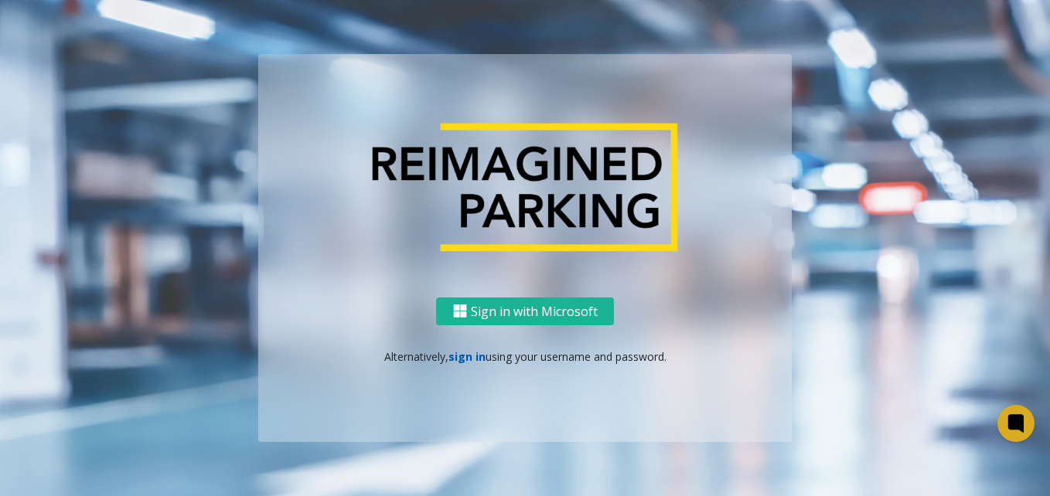
click at [465, 357] on link "sign in" at bounding box center [467, 357] width 37 height 15
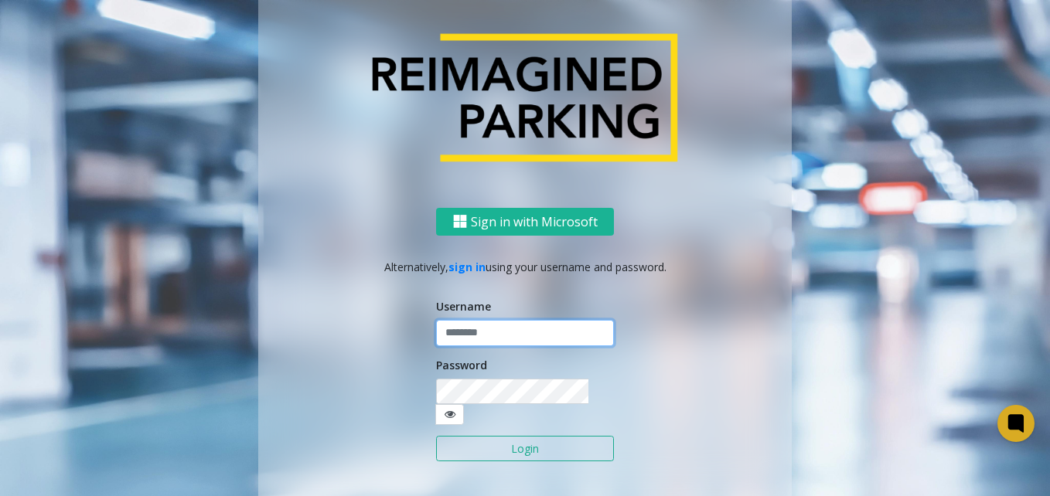
click at [459, 339] on input "text" at bounding box center [525, 333] width 178 height 26
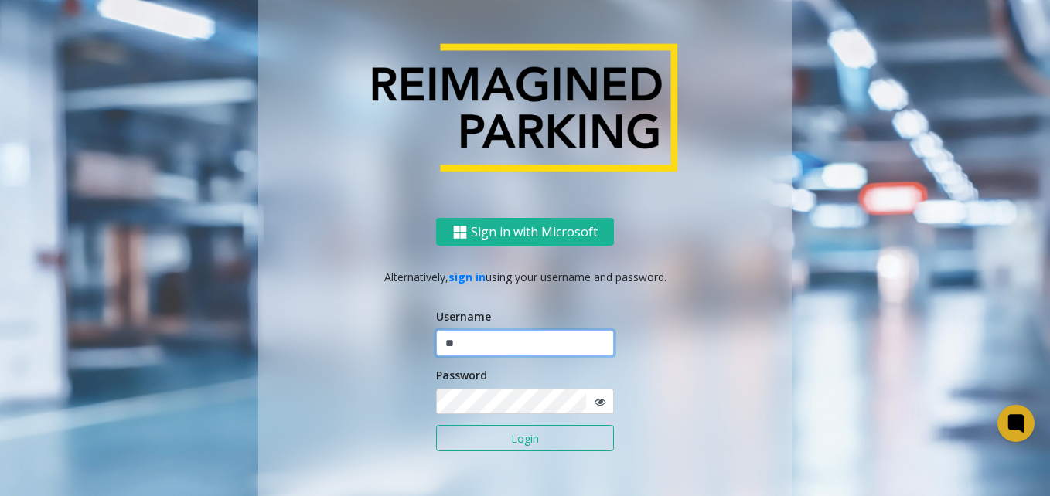
type input "*"
type input "*******"
click at [436, 425] on button "Login" at bounding box center [525, 438] width 178 height 26
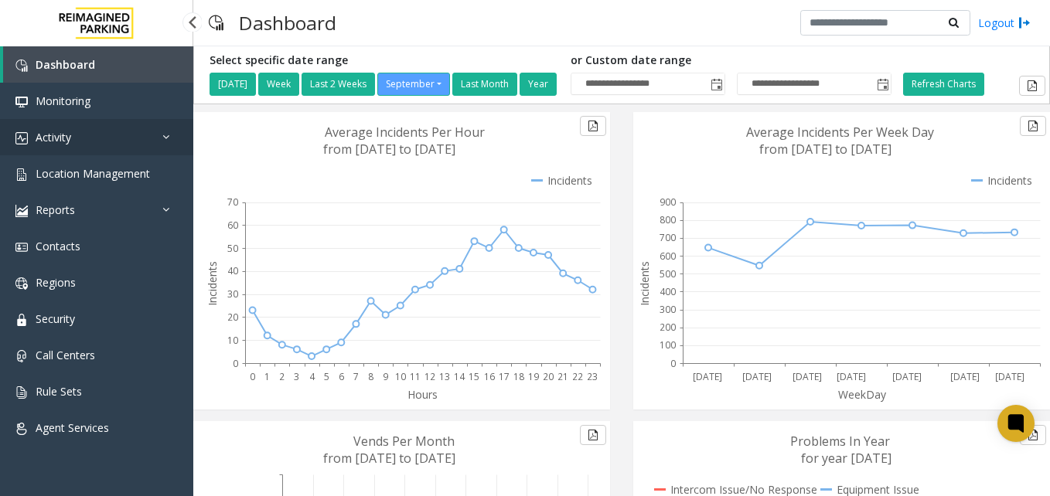
click at [174, 135] on icon at bounding box center [169, 136] width 15 height 11
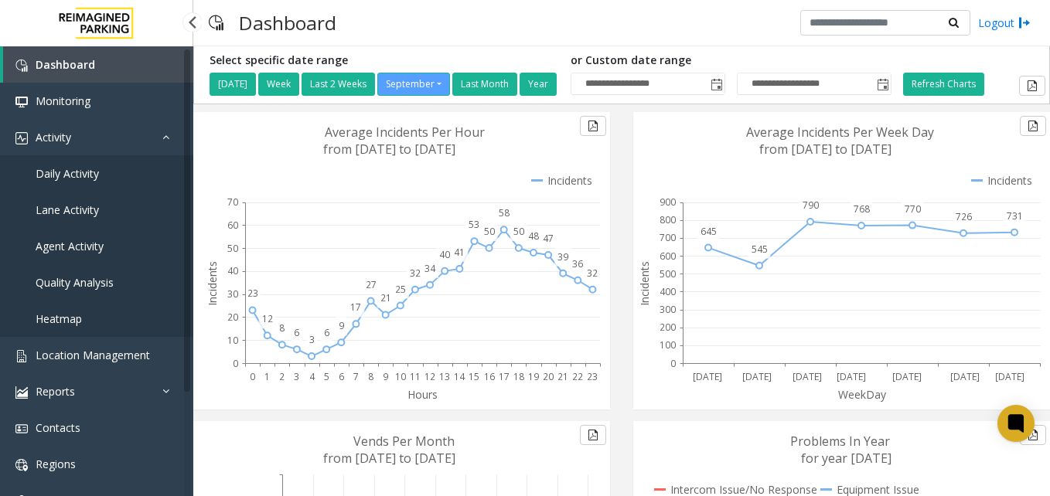
click at [90, 168] on span "Daily Activity" at bounding box center [67, 173] width 63 height 15
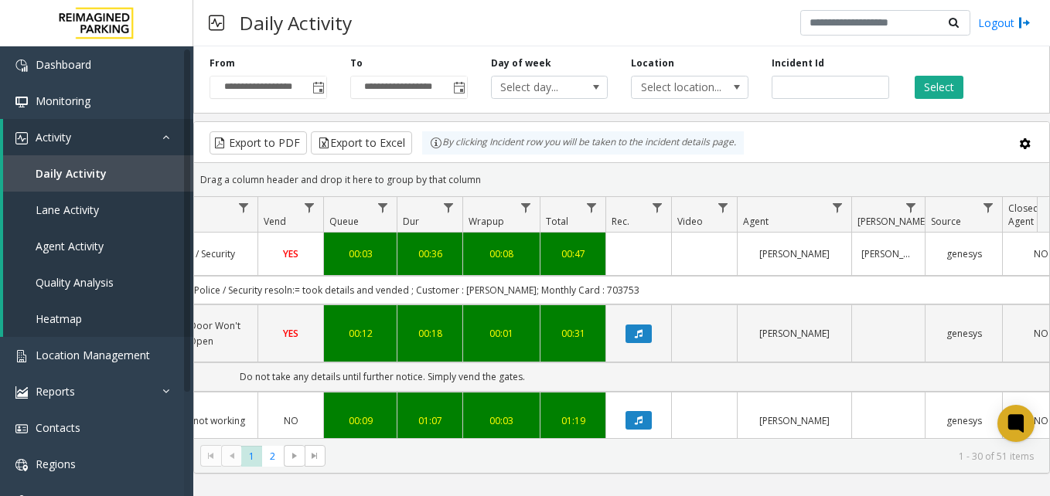
scroll to position [0, 575]
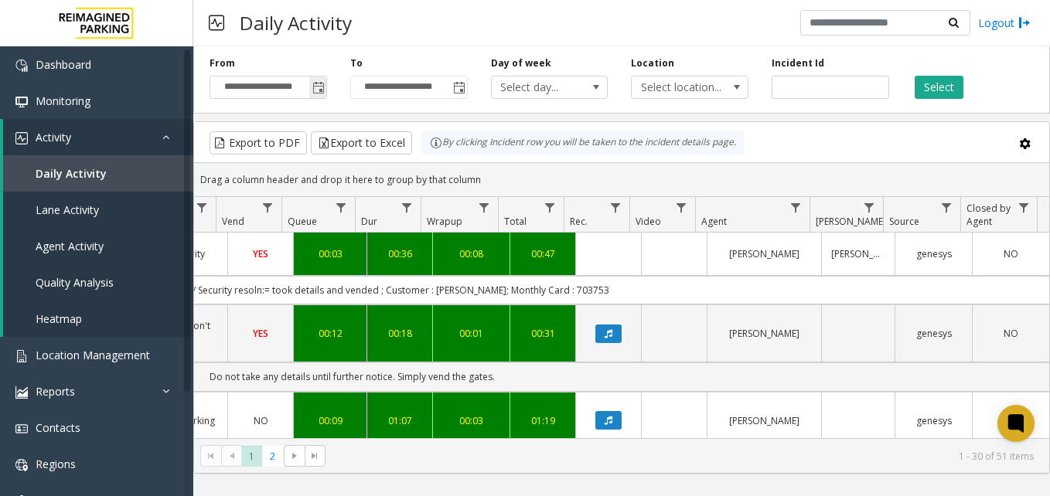
click at [315, 89] on span "Toggle popup" at bounding box center [318, 88] width 12 height 12
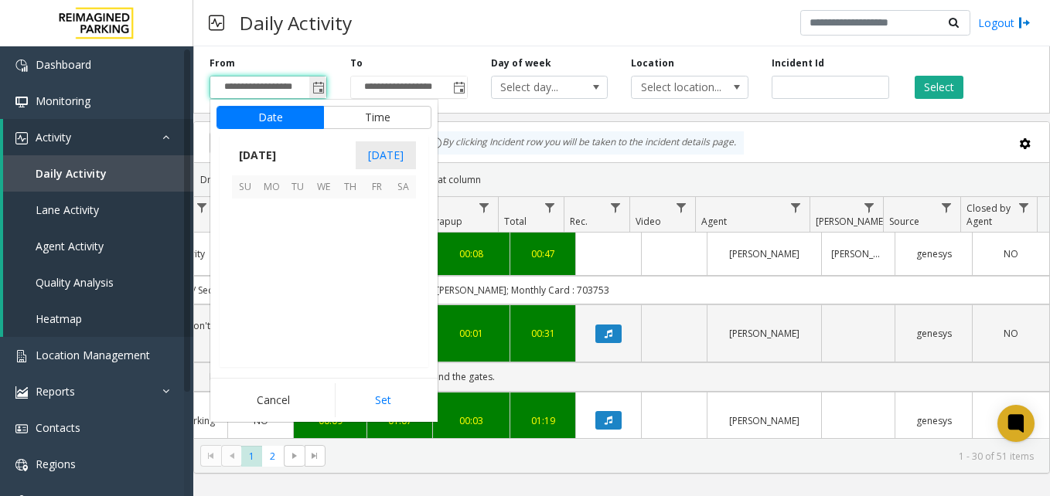
scroll to position [277542, 0]
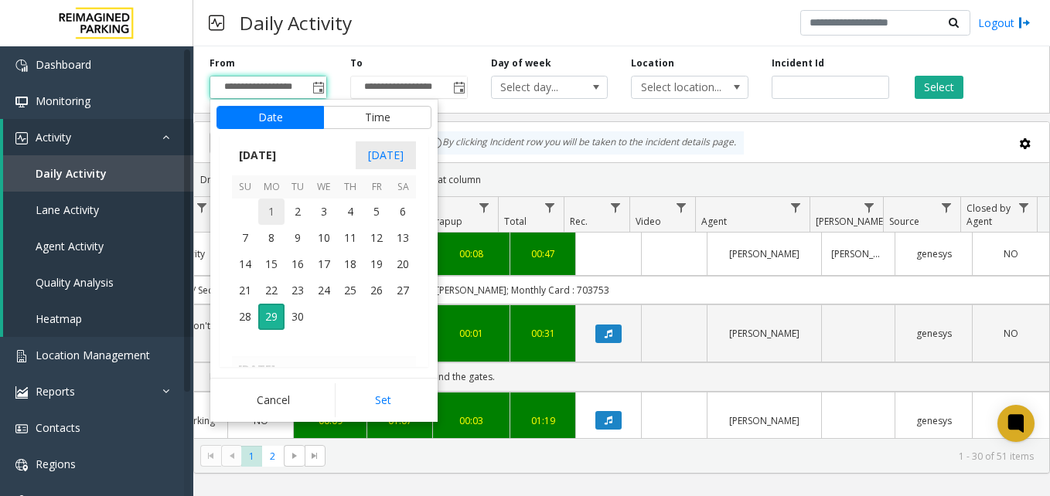
click at [268, 208] on span "1" at bounding box center [271, 212] width 26 height 26
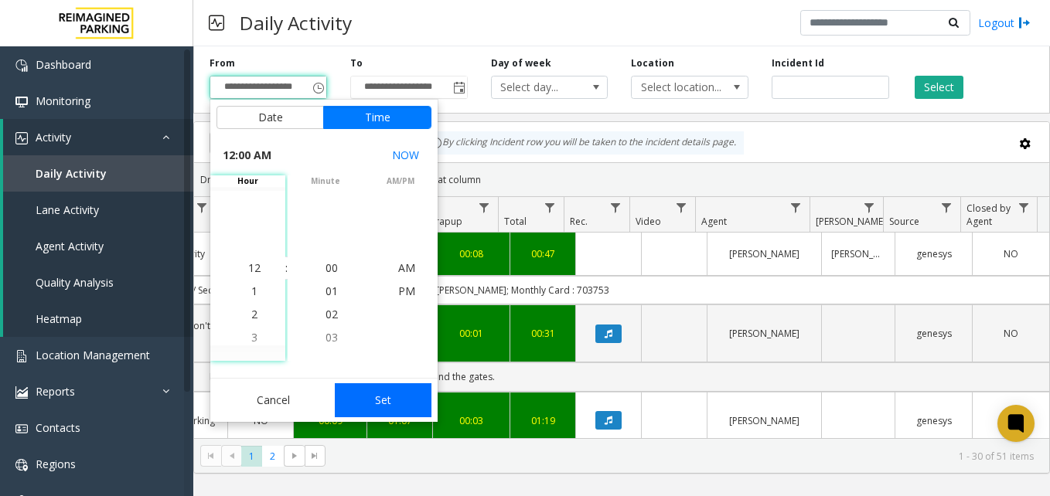
click at [384, 396] on button "Set" at bounding box center [383, 401] width 97 height 34
type input "**********"
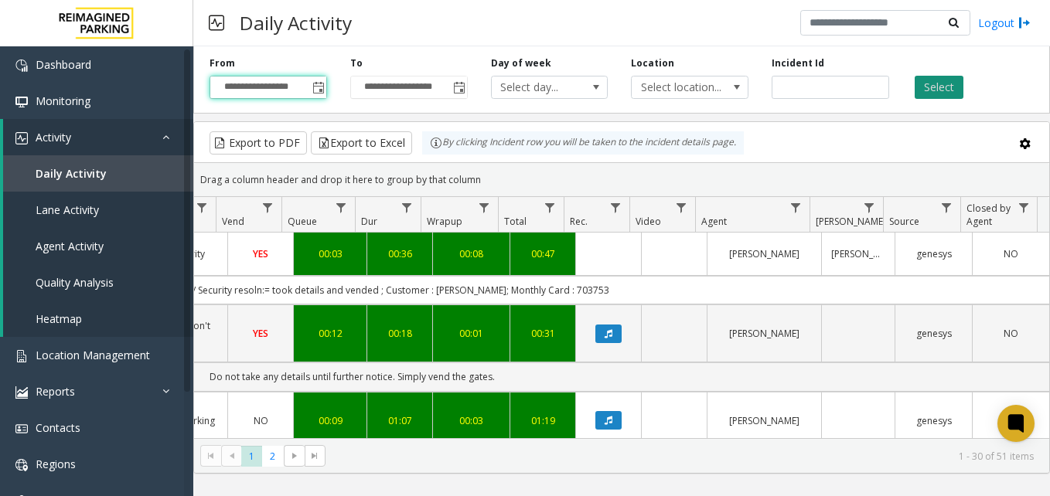
click at [941, 89] on button "Select" at bounding box center [939, 87] width 49 height 23
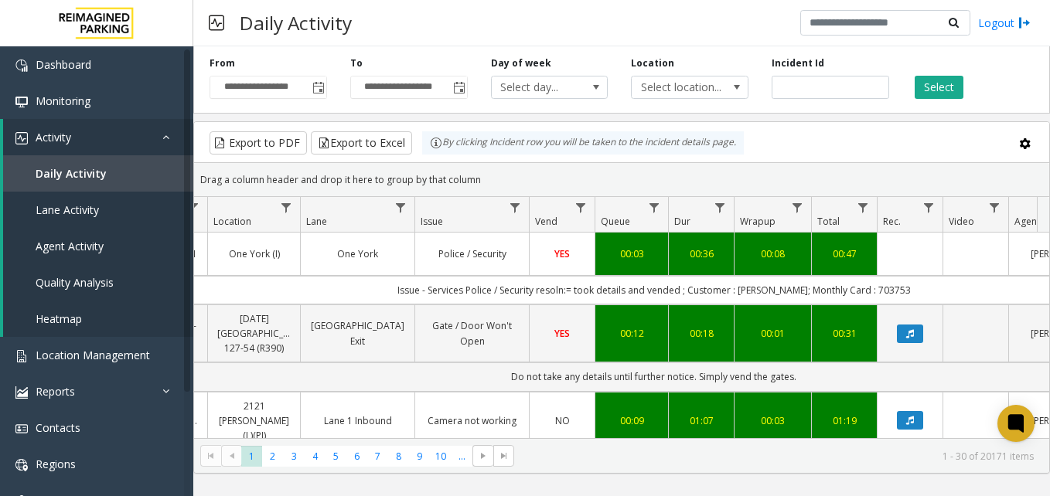
scroll to position [0, 135]
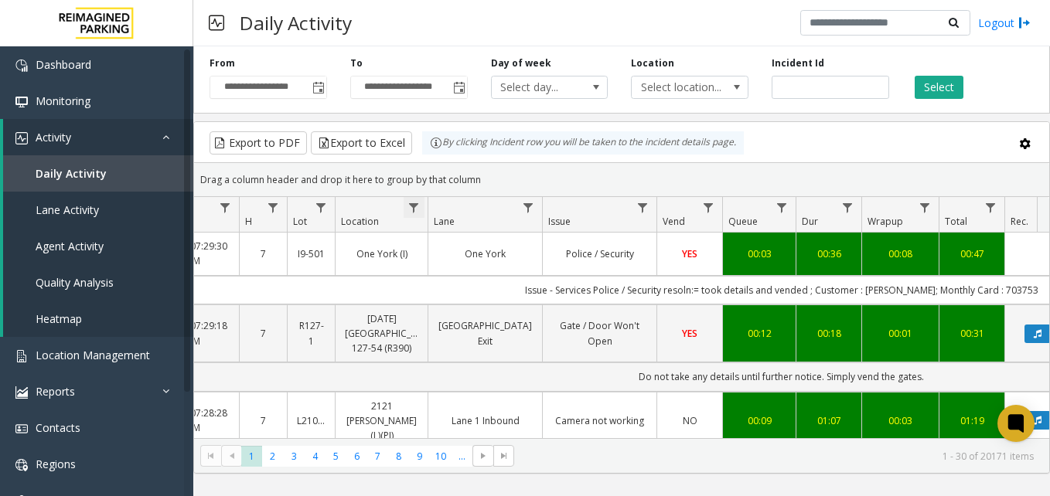
click at [417, 207] on span "Data table" at bounding box center [414, 208] width 12 height 12
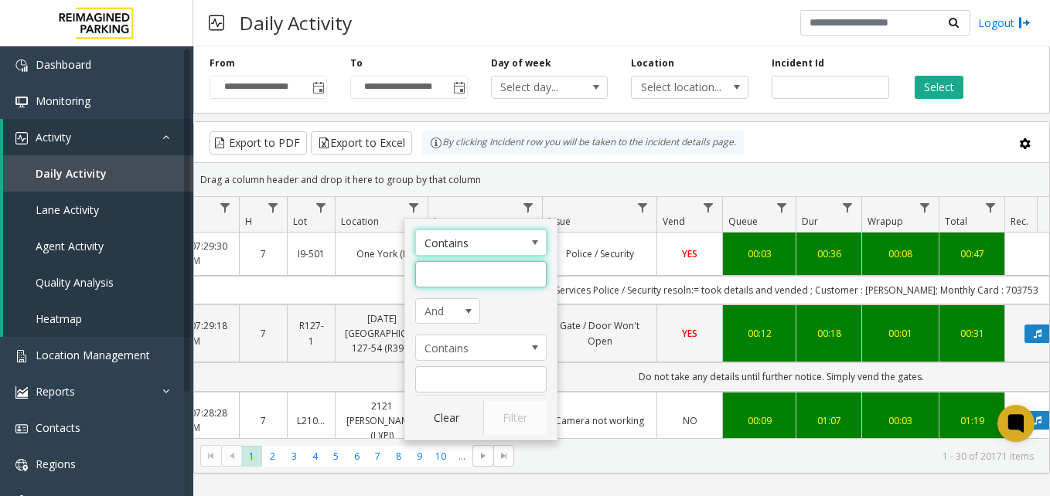
click at [447, 276] on input "Location Filter" at bounding box center [480, 274] width 131 height 26
type input "******"
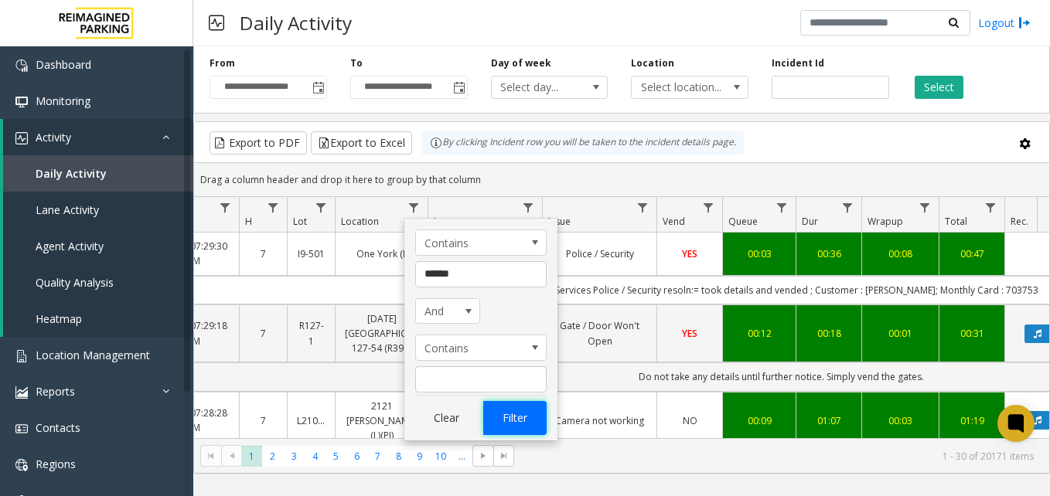
click at [510, 413] on button "Filter" at bounding box center [514, 418] width 63 height 34
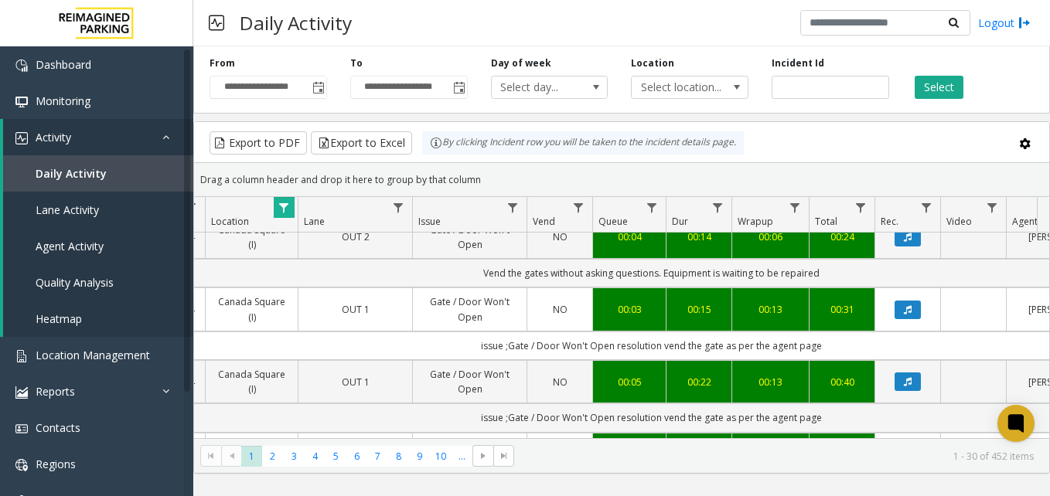
scroll to position [1469, 264]
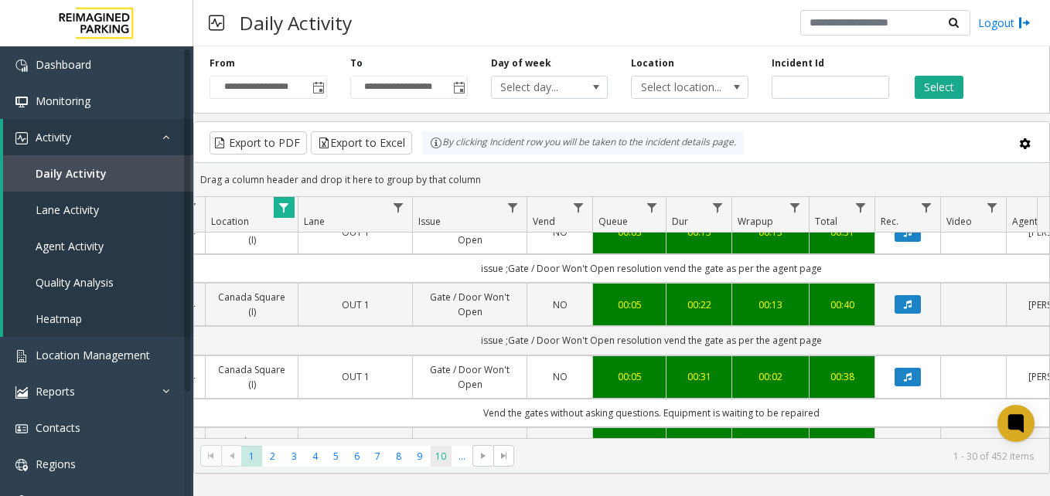
click at [443, 456] on span "10" at bounding box center [441, 456] width 21 height 21
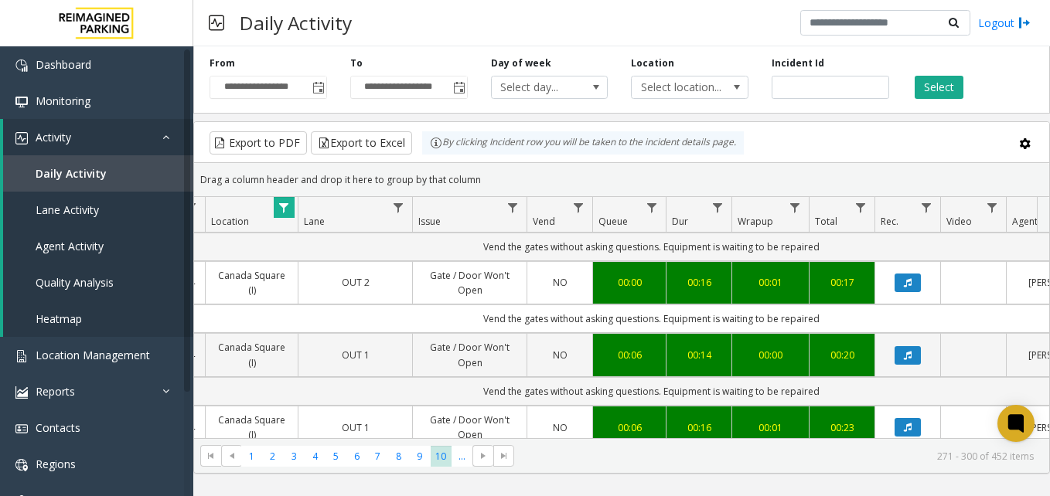
scroll to position [309, 264]
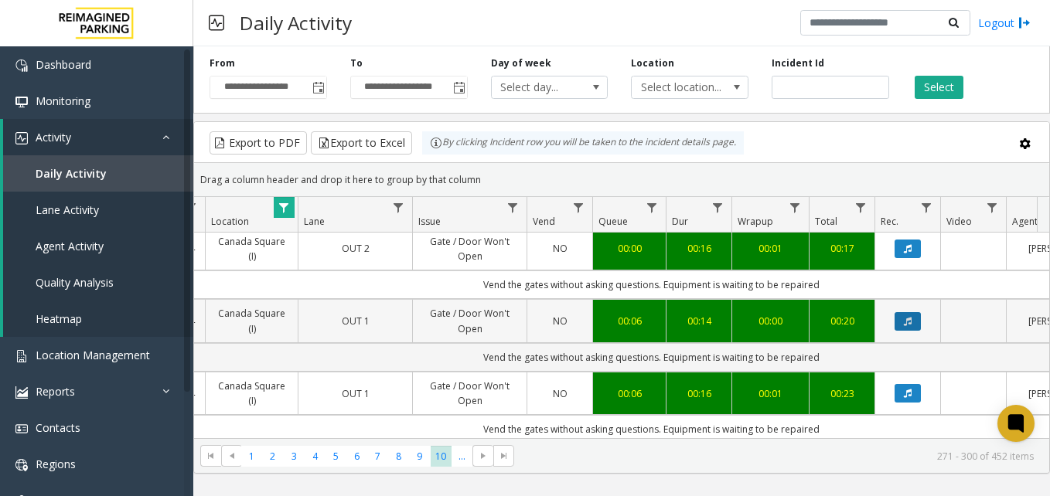
click at [909, 317] on icon "Data table" at bounding box center [908, 321] width 8 height 9
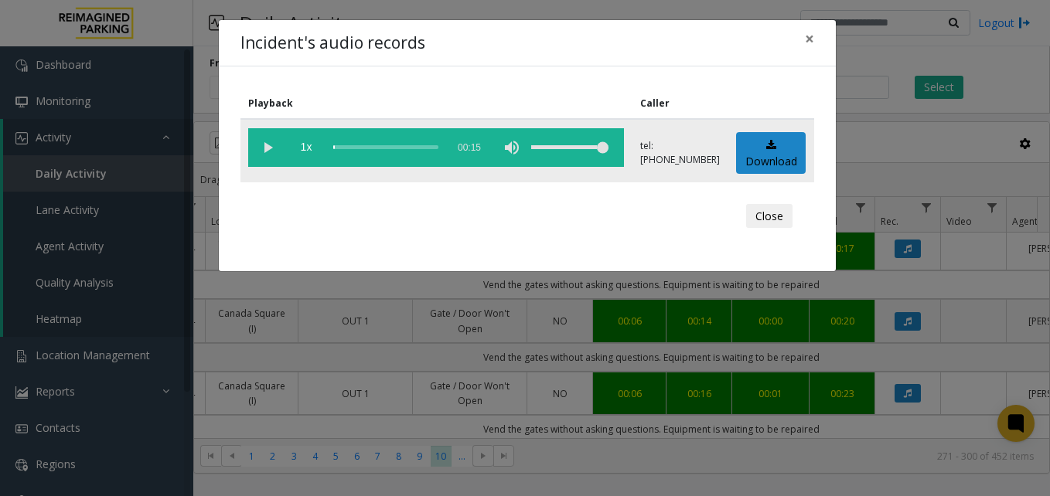
click at [266, 146] on vg-play-pause at bounding box center [267, 147] width 39 height 39
click at [776, 213] on button "Close" at bounding box center [769, 216] width 46 height 25
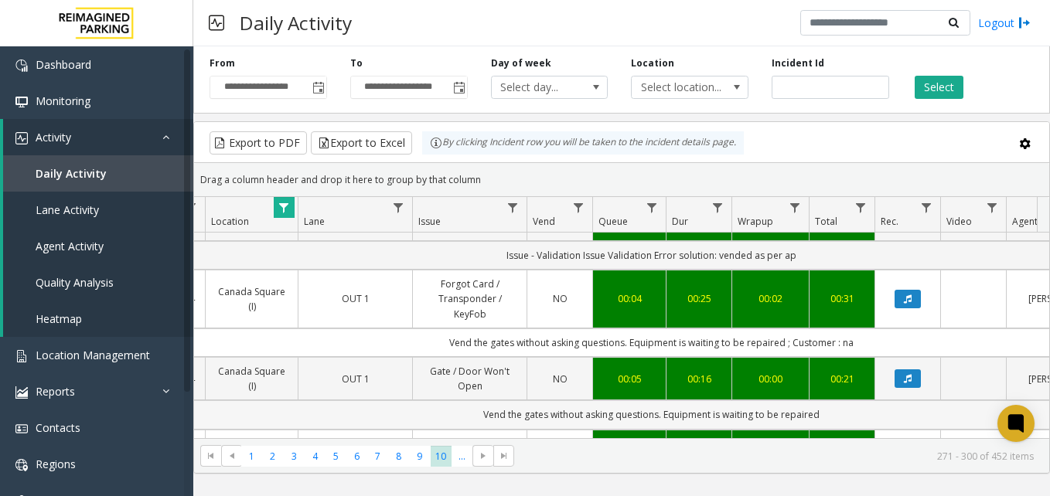
scroll to position [928, 264]
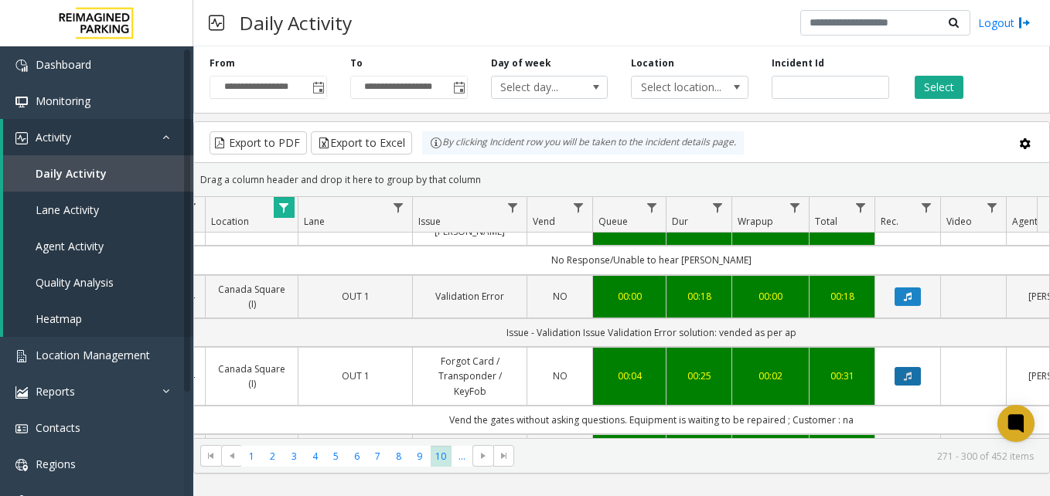
click at [902, 367] on button "Data table" at bounding box center [908, 376] width 26 height 19
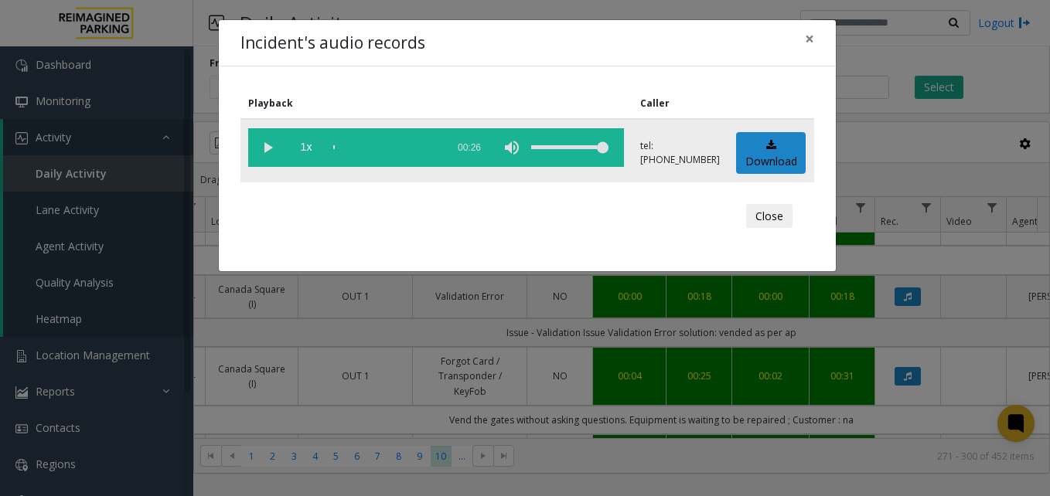
click at [269, 145] on vg-play-pause at bounding box center [267, 147] width 39 height 39
click at [268, 148] on vg-play-pause at bounding box center [267, 147] width 39 height 39
click at [814, 36] on span "×" at bounding box center [809, 39] width 9 height 22
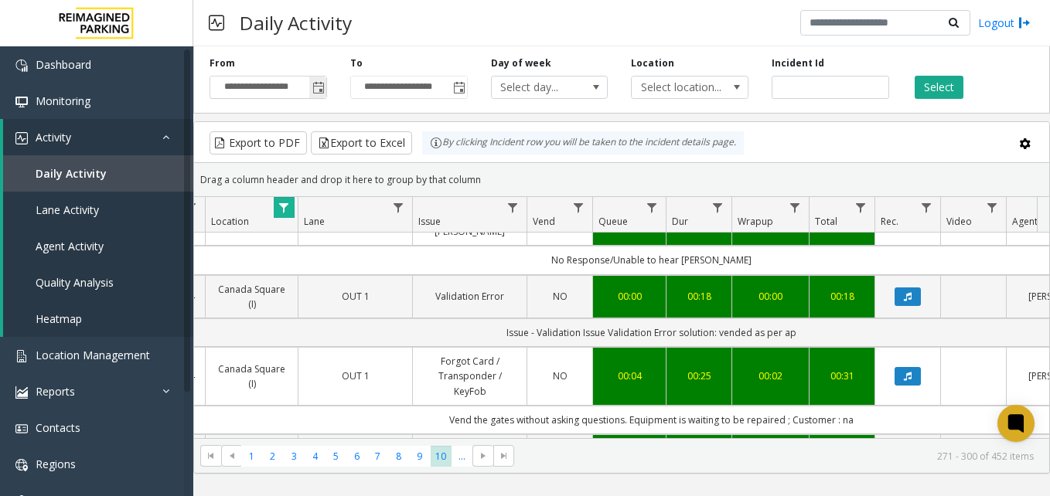
click at [319, 88] on span "Toggle popup" at bounding box center [318, 88] width 12 height 12
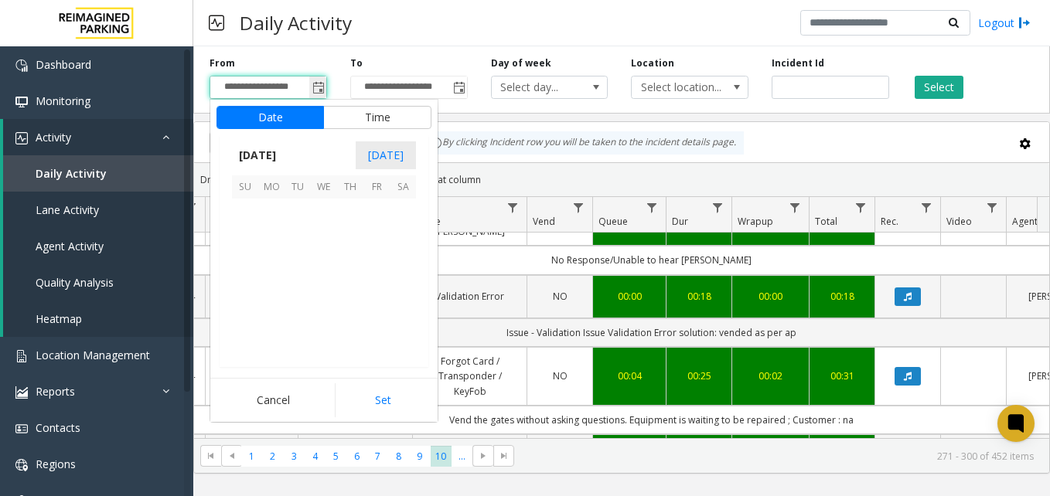
scroll to position [277542, 0]
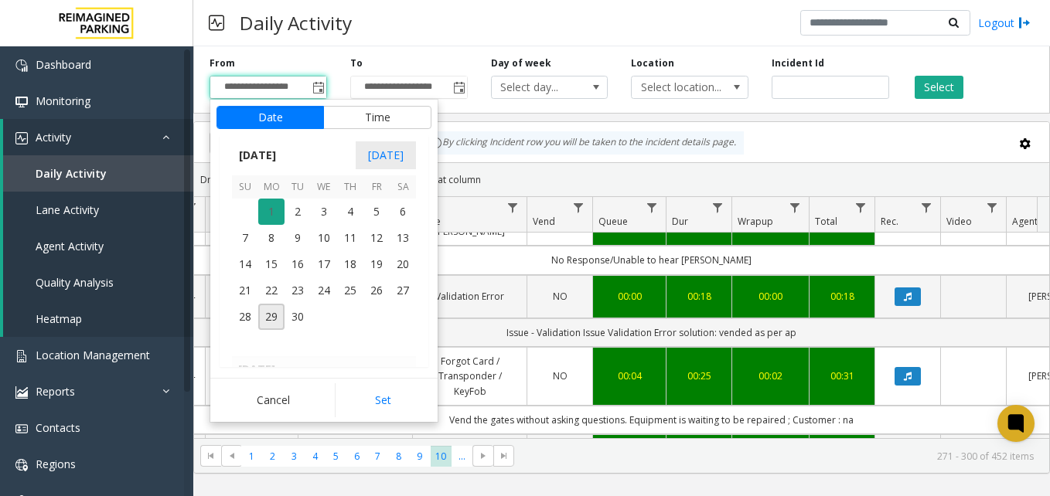
click at [260, 213] on span "1" at bounding box center [271, 212] width 26 height 26
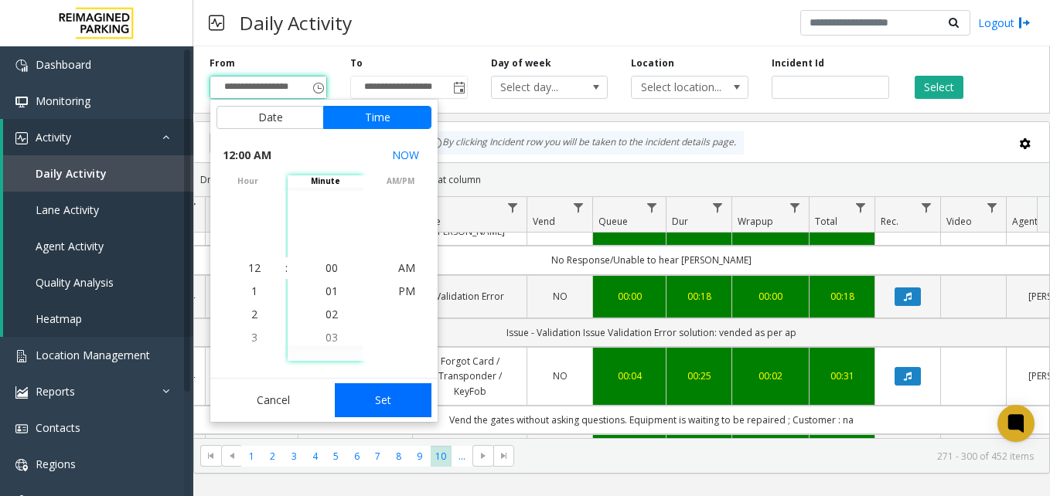
click at [391, 405] on button "Set" at bounding box center [383, 401] width 97 height 34
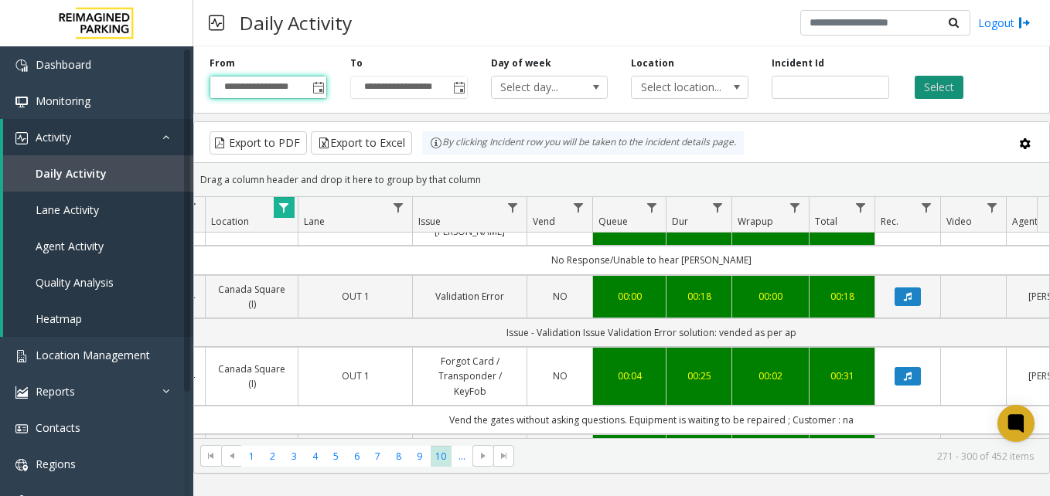
click at [940, 80] on button "Select" at bounding box center [939, 87] width 49 height 23
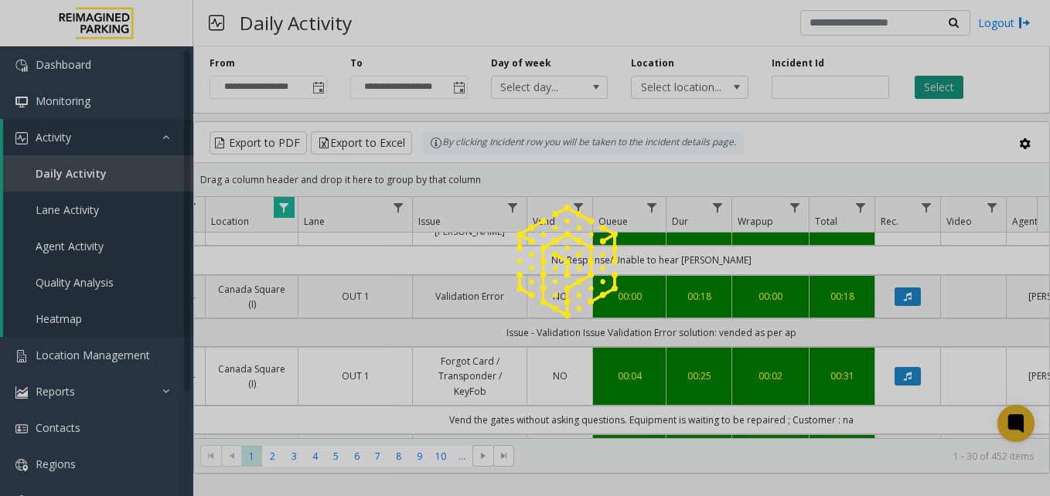
scroll to position [0, 264]
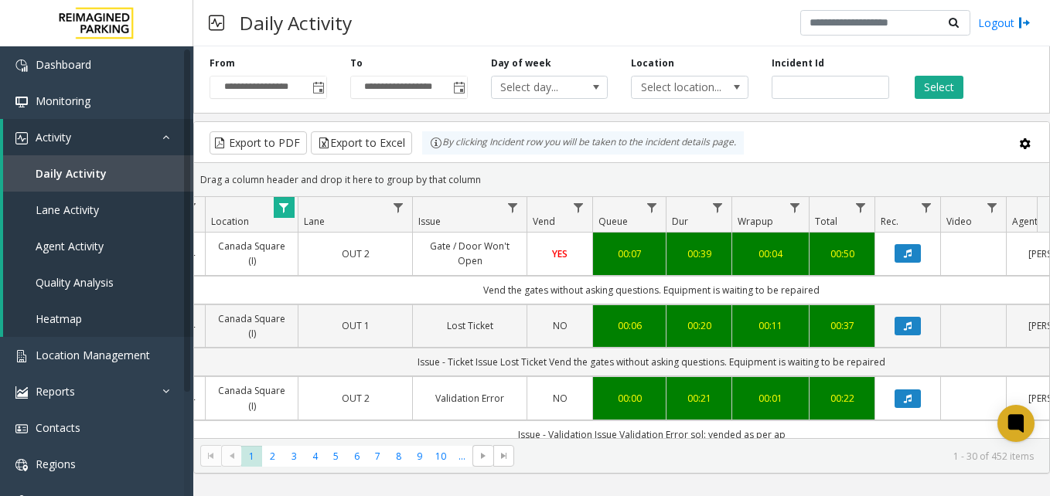
click at [282, 206] on span "Data table" at bounding box center [284, 208] width 12 height 12
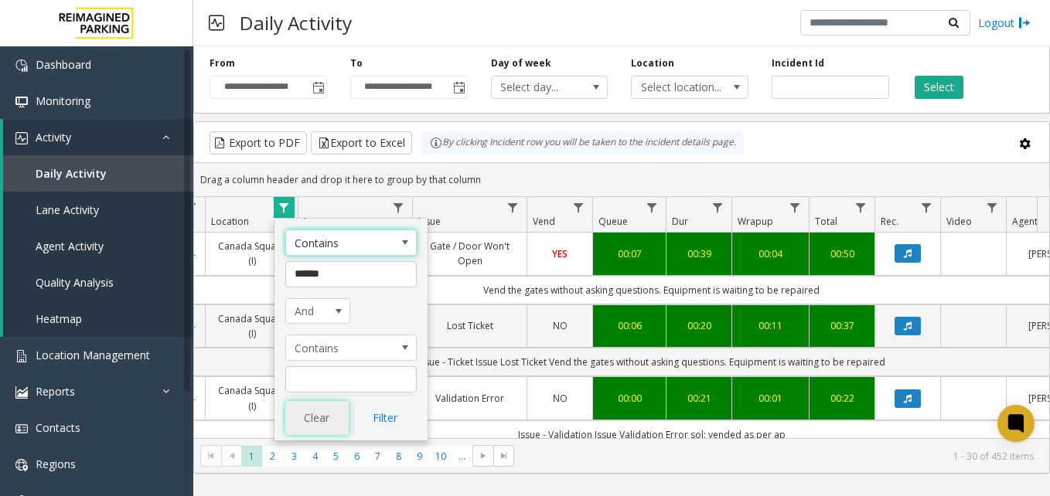
click at [315, 421] on button "Clear" at bounding box center [316, 418] width 63 height 34
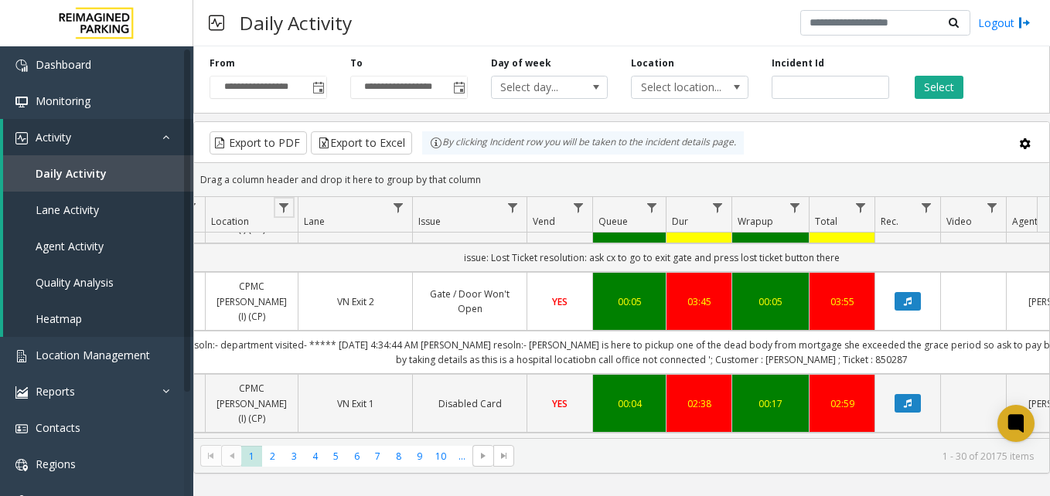
scroll to position [1890, 264]
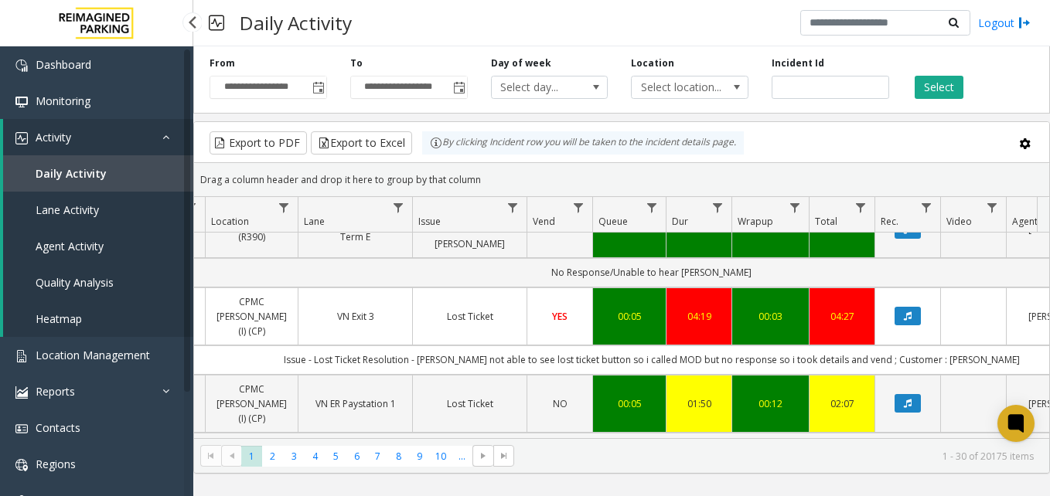
click at [73, 177] on span "Daily Activity" at bounding box center [71, 173] width 71 height 15
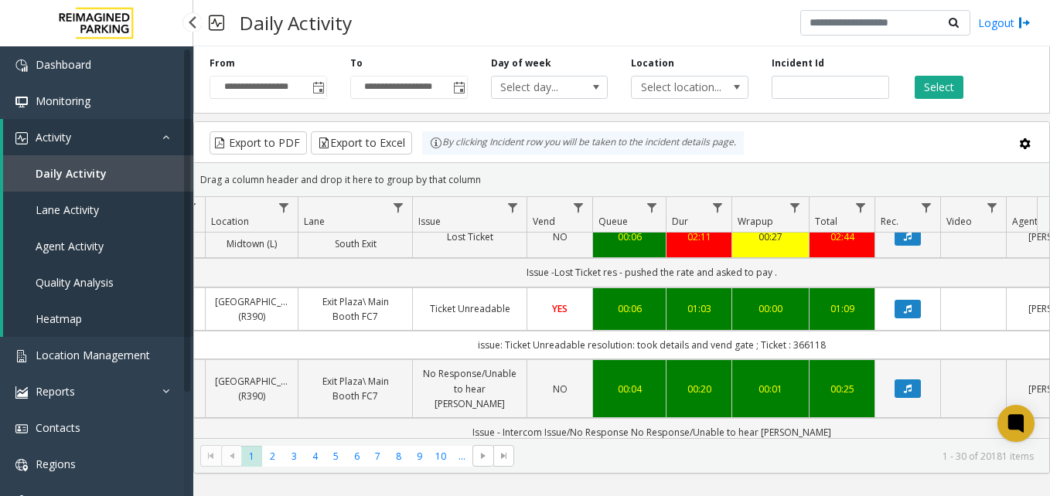
click at [70, 169] on span "Daily Activity" at bounding box center [71, 173] width 71 height 15
click at [285, 206] on span "Data table" at bounding box center [284, 208] width 12 height 12
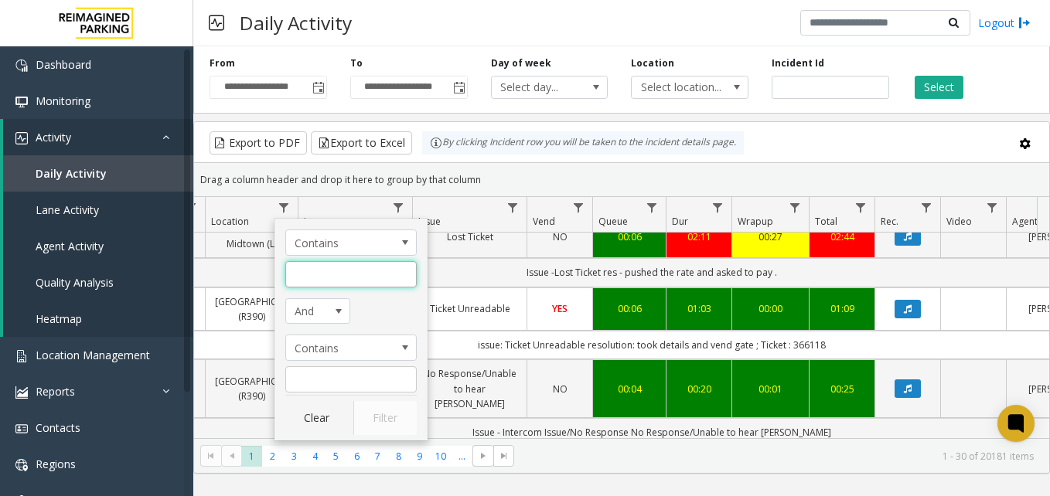
click at [330, 275] on input "Location Filter" at bounding box center [350, 274] width 131 height 26
type input "******"
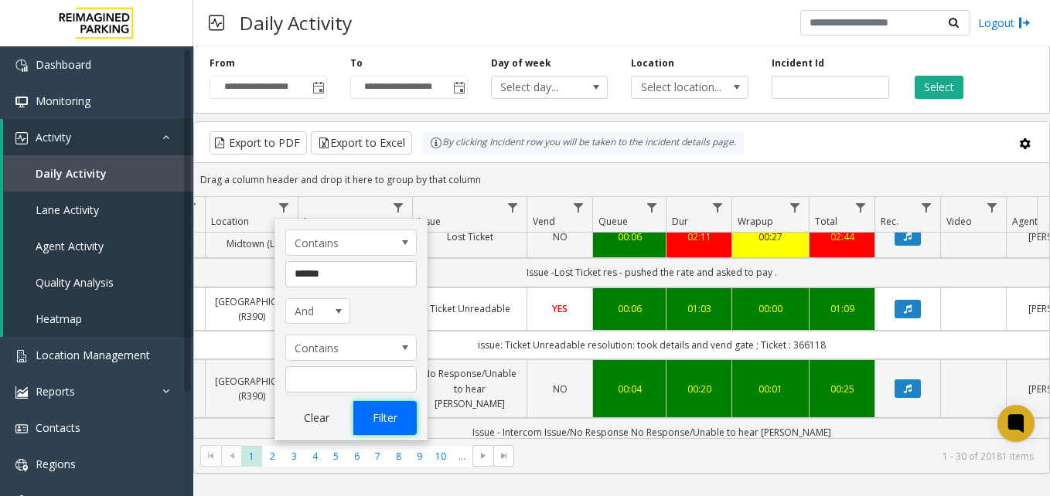
click at [381, 420] on button "Filter" at bounding box center [384, 418] width 63 height 34
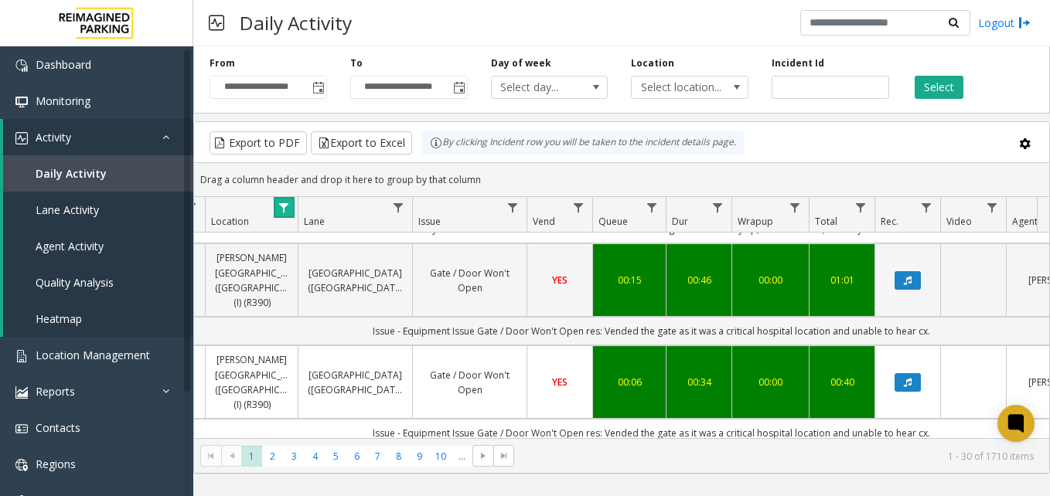
scroll to position [721, 264]
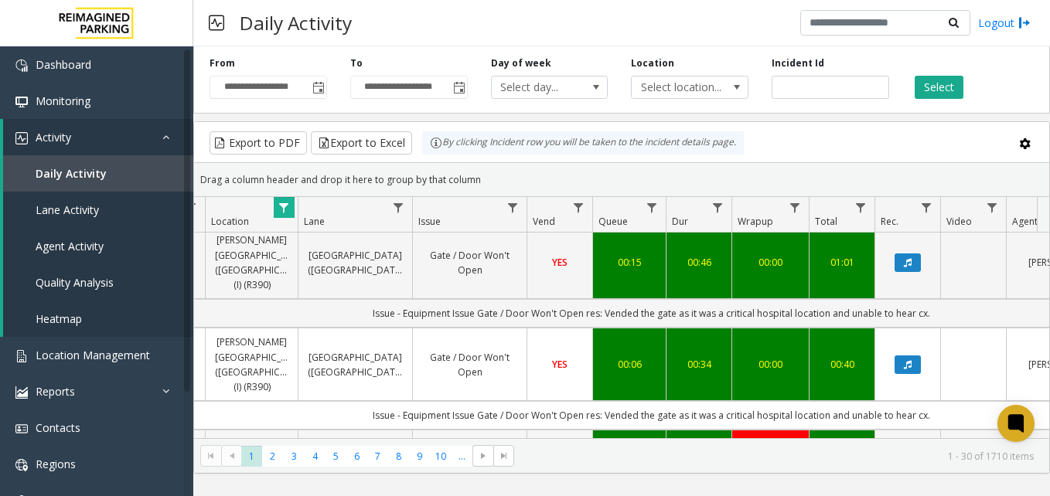
click at [910, 458] on button "Data table" at bounding box center [908, 467] width 26 height 19
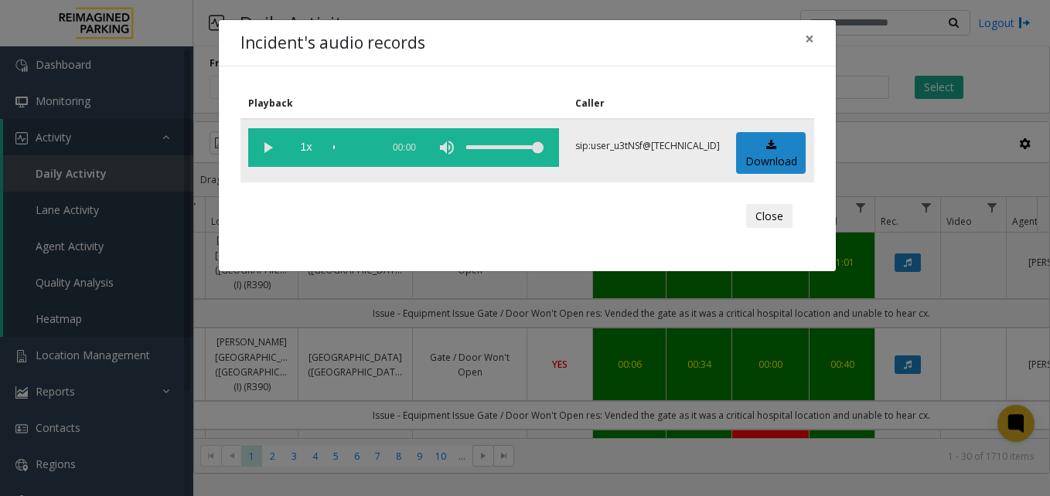
click at [268, 145] on vg-play-pause at bounding box center [267, 147] width 39 height 39
click at [676, 223] on div "Close" at bounding box center [527, 216] width 552 height 46
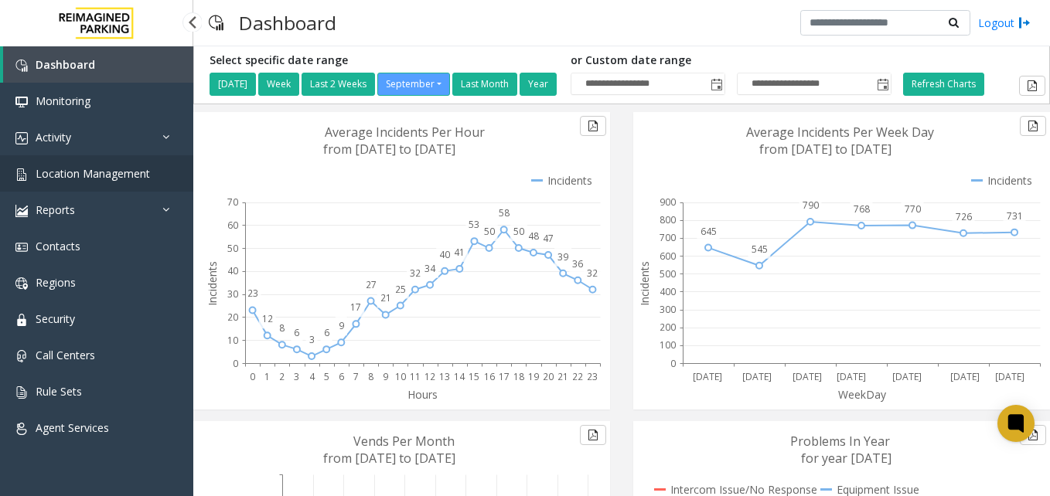
click at [130, 176] on span "Location Management" at bounding box center [93, 173] width 114 height 15
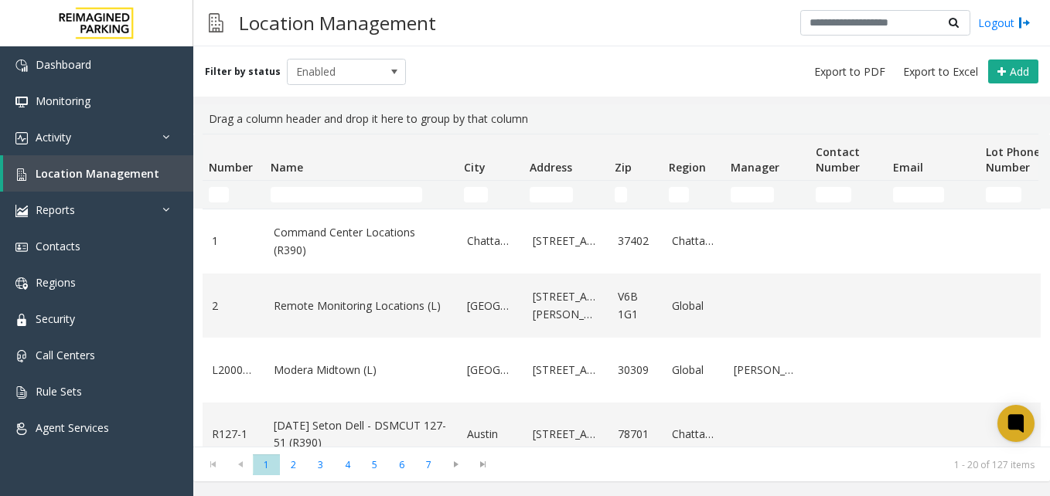
click at [329, 186] on td "Name Filter" at bounding box center [360, 195] width 193 height 28
click at [337, 200] on input "Name Filter" at bounding box center [347, 194] width 152 height 15
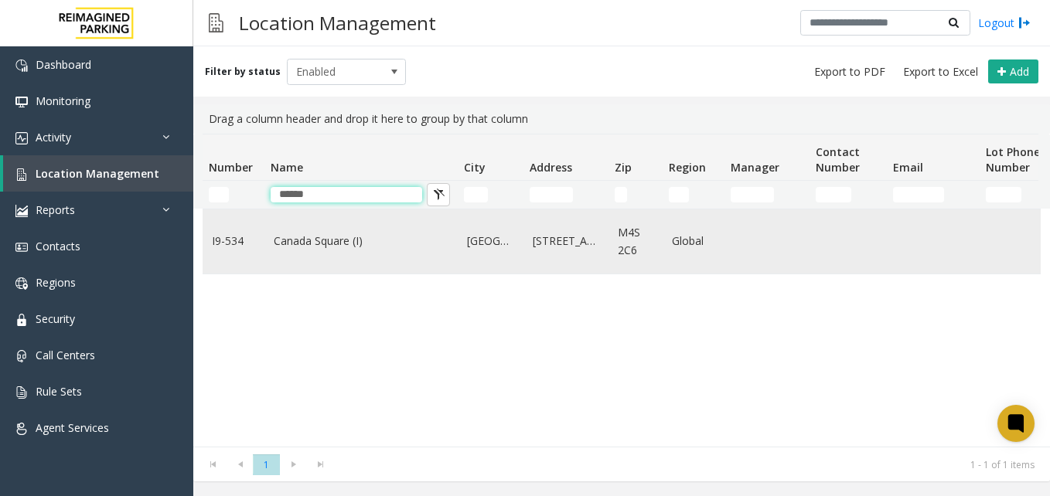
type input "******"
click at [305, 240] on link "Canada Square (I)" at bounding box center [361, 241] width 175 height 17
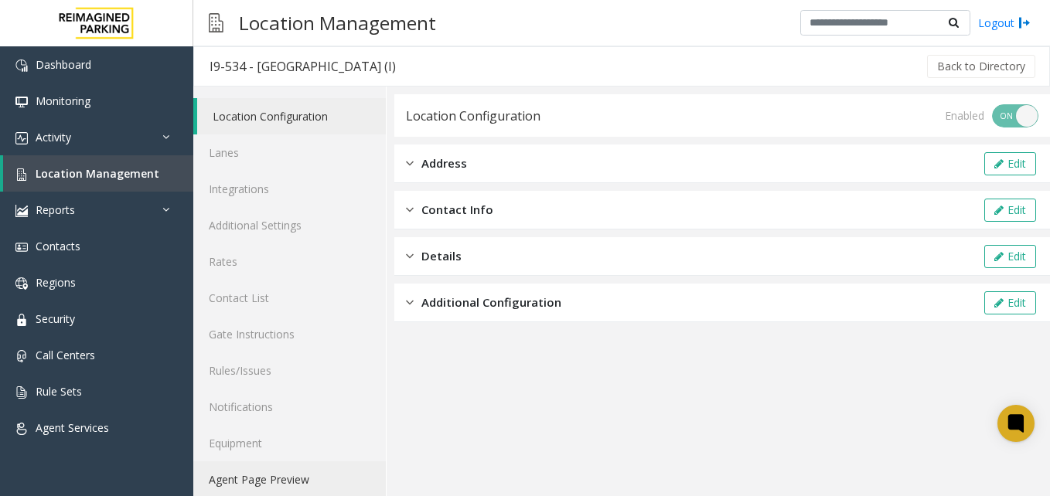
click at [275, 479] on link "Agent Page Preview" at bounding box center [289, 480] width 193 height 36
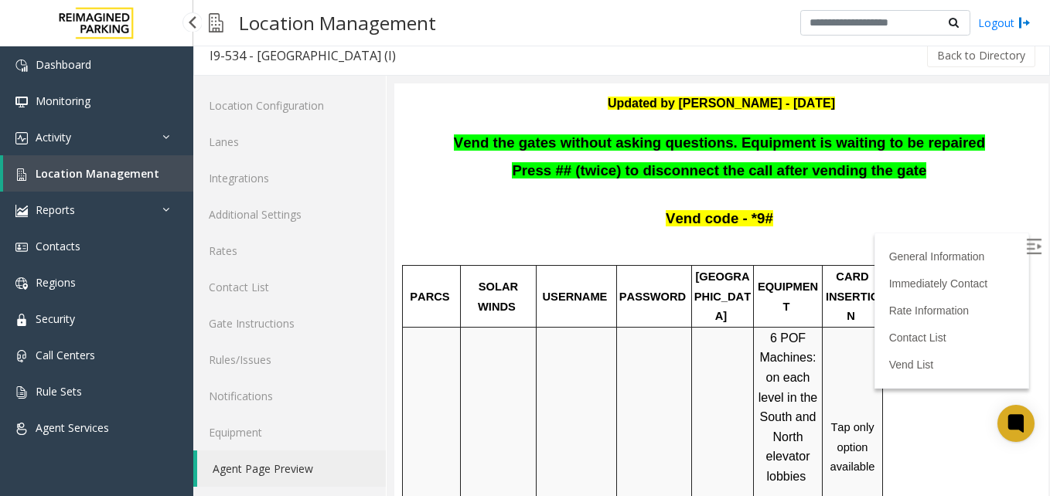
scroll to position [13, 0]
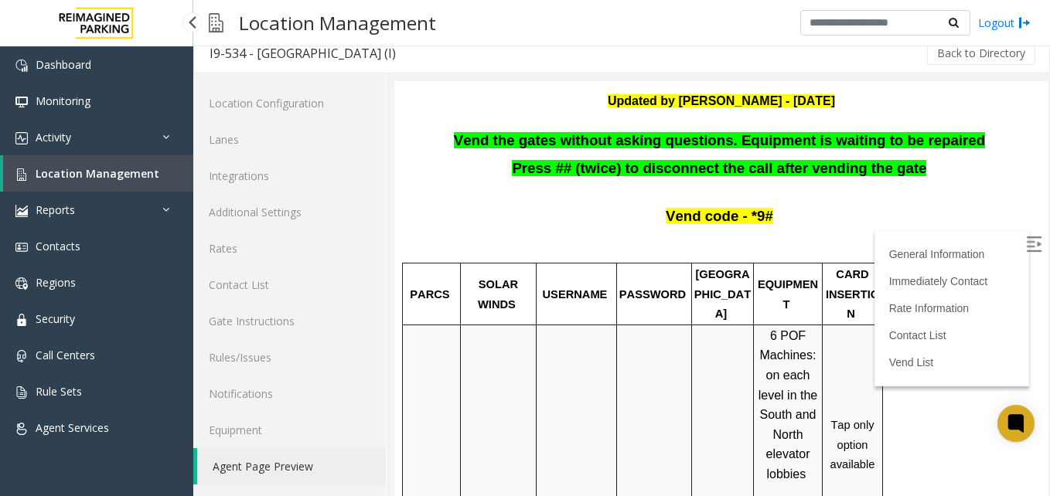
click at [114, 179] on span "Location Management" at bounding box center [98, 173] width 124 height 15
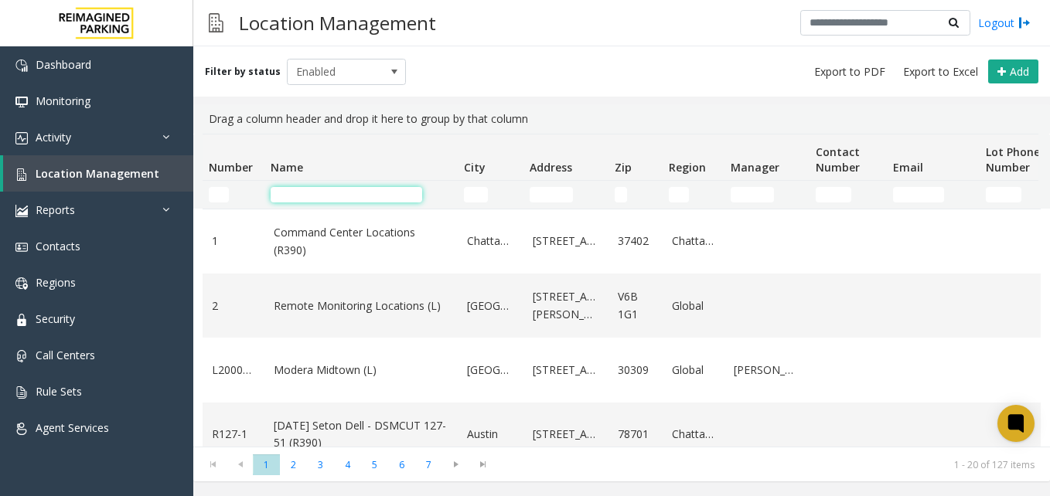
click at [320, 193] on input "Name Filter" at bounding box center [347, 194] width 152 height 15
paste input "*"
type input "****"
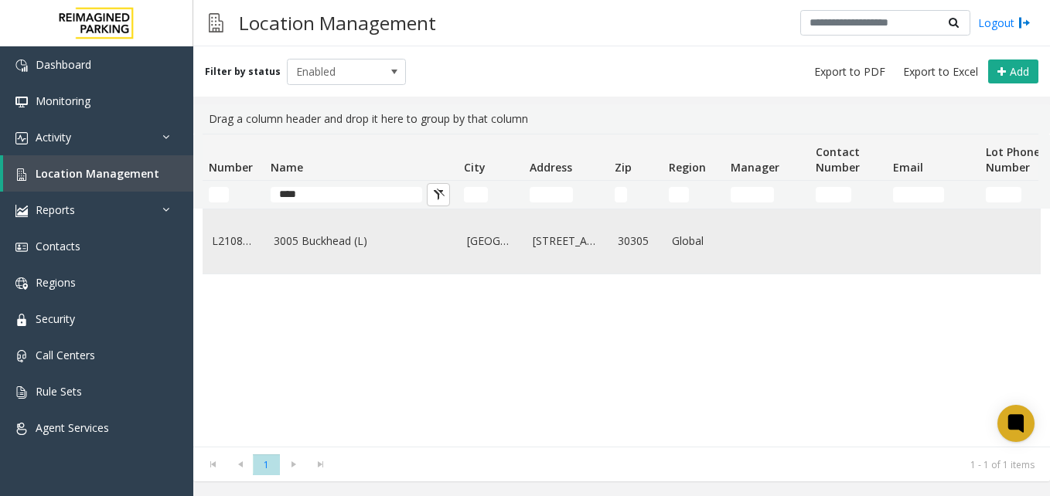
click at [336, 250] on link "3005 Buckhead (L)" at bounding box center [361, 241] width 175 height 17
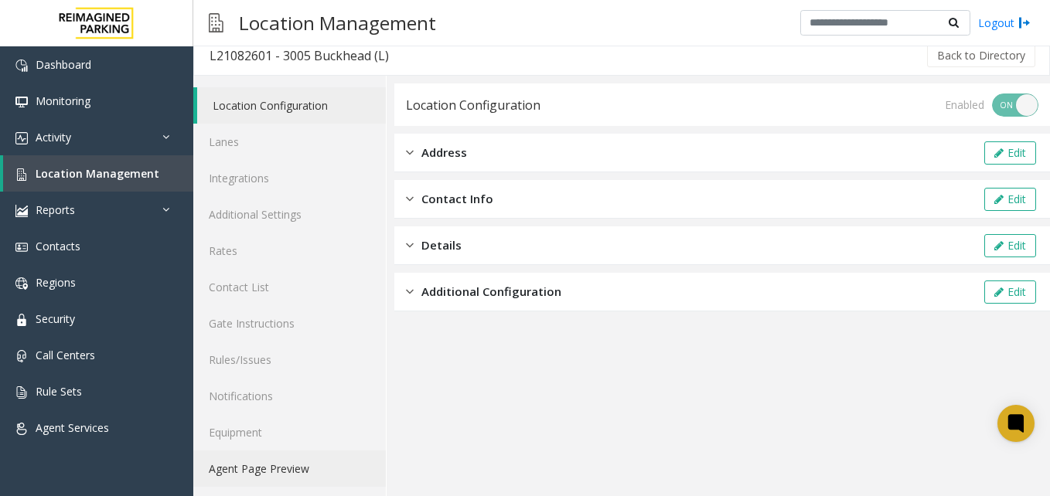
scroll to position [13, 0]
click at [247, 470] on link "Agent Page Preview" at bounding box center [289, 467] width 193 height 36
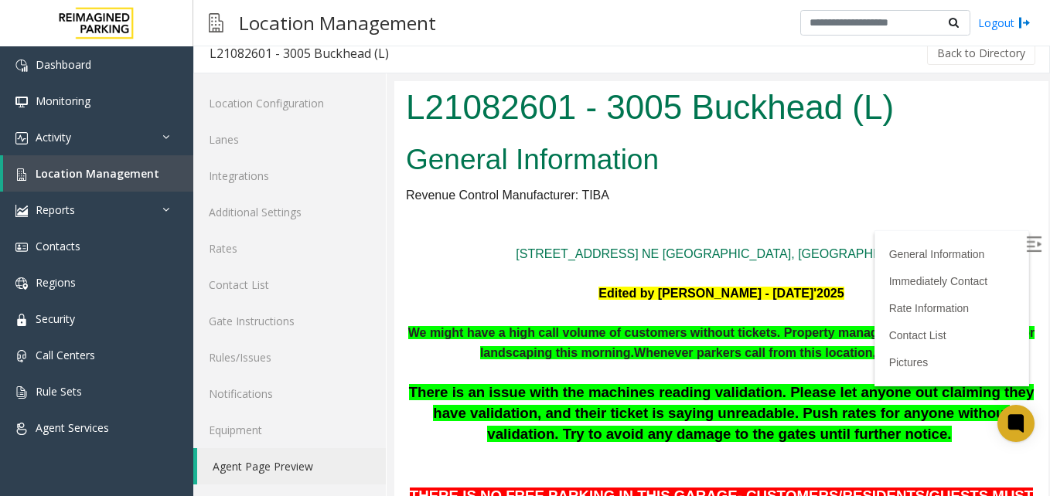
click at [1026, 250] on img at bounding box center [1033, 244] width 15 height 15
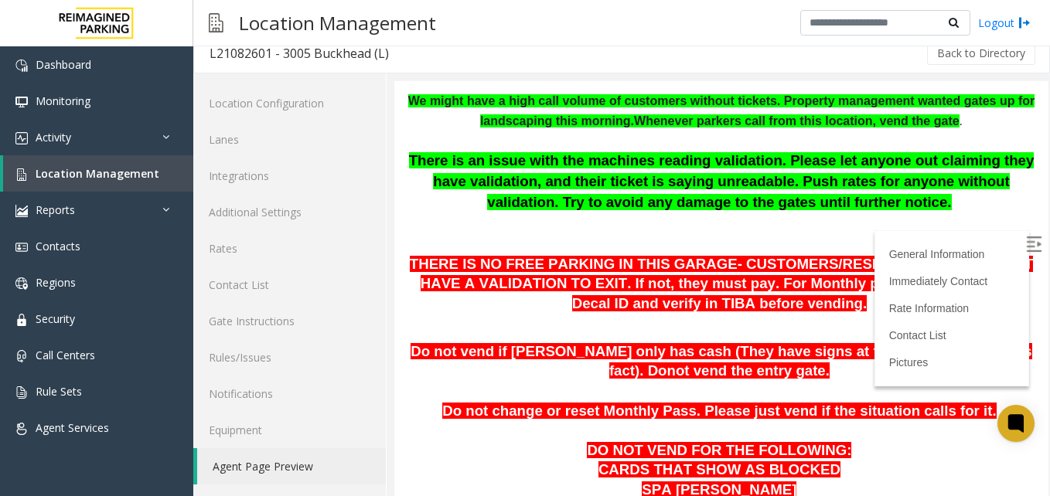
scroll to position [309, 0]
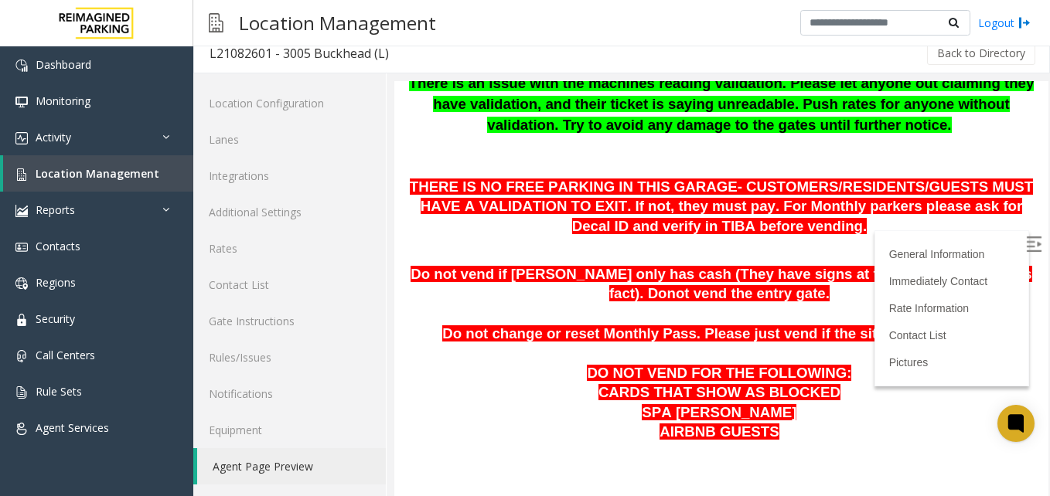
click at [459, 244] on p at bounding box center [721, 247] width 631 height 20
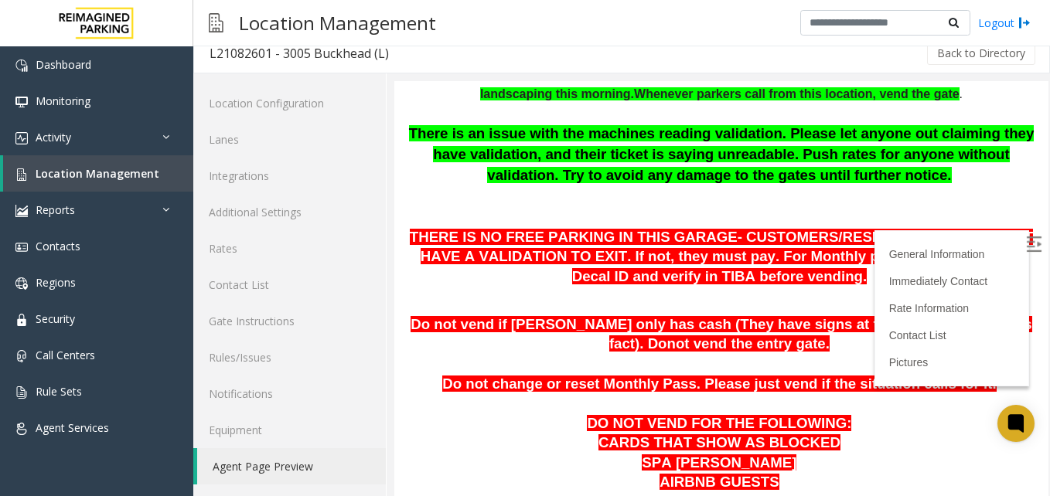
scroll to position [232, 0]
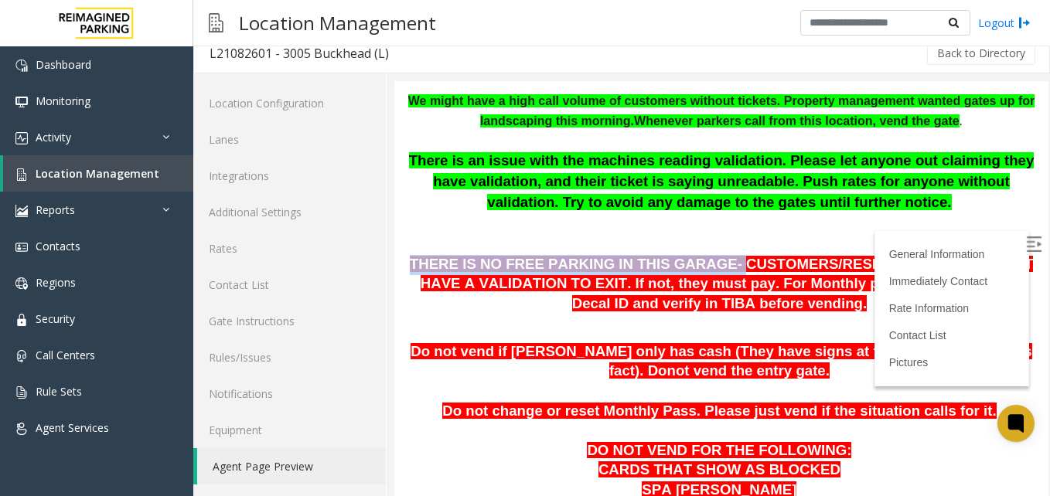
drag, startPoint x: 431, startPoint y: 263, endPoint x: 702, endPoint y: 265, distance: 271.4
click at [702, 265] on span "THERE IS NO FREE PARKING IN THIS GARAGE- CUSTOMERS/RESIDENTS/GUESTS MUST HAVE A…" at bounding box center [721, 284] width 623 height 56
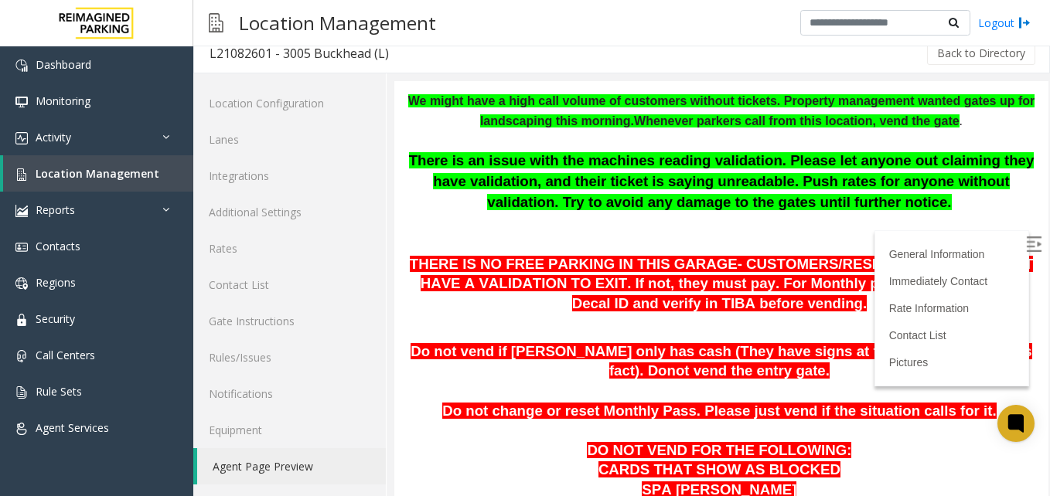
drag, startPoint x: 702, startPoint y: 265, endPoint x: 759, endPoint y: 301, distance: 66.7
click at [761, 300] on span "THERE IS NO FREE PARKING IN THIS GARAGE- CUSTOMERS/RESIDENTS/GUESTS MUST HAVE A…" at bounding box center [721, 284] width 623 height 56
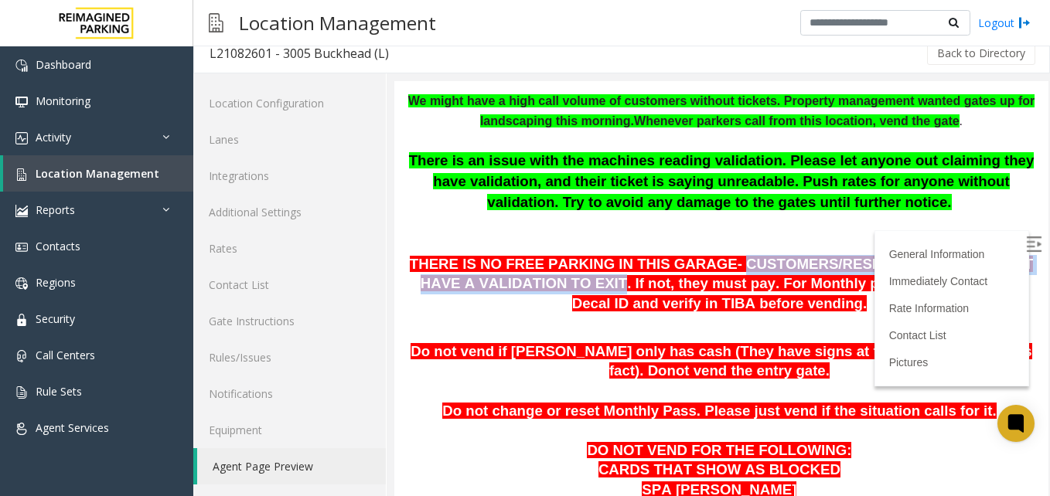
drag, startPoint x: 703, startPoint y: 265, endPoint x: 535, endPoint y: 286, distance: 169.1
click at [535, 286] on span "THERE IS NO FREE PARKING IN THIS GARAGE- CUSTOMERS/RESIDENTS/GUESTS MUST HAVE A…" at bounding box center [721, 284] width 623 height 56
drag, startPoint x: 535, startPoint y: 286, endPoint x: 528, endPoint y: 293, distance: 9.8
click at [528, 293] on span "THERE IS NO FREE PARKING IN THIS GARAGE- CUSTOMERS/RESIDENTS/GUESTS MUST HAVE A…" at bounding box center [721, 284] width 623 height 56
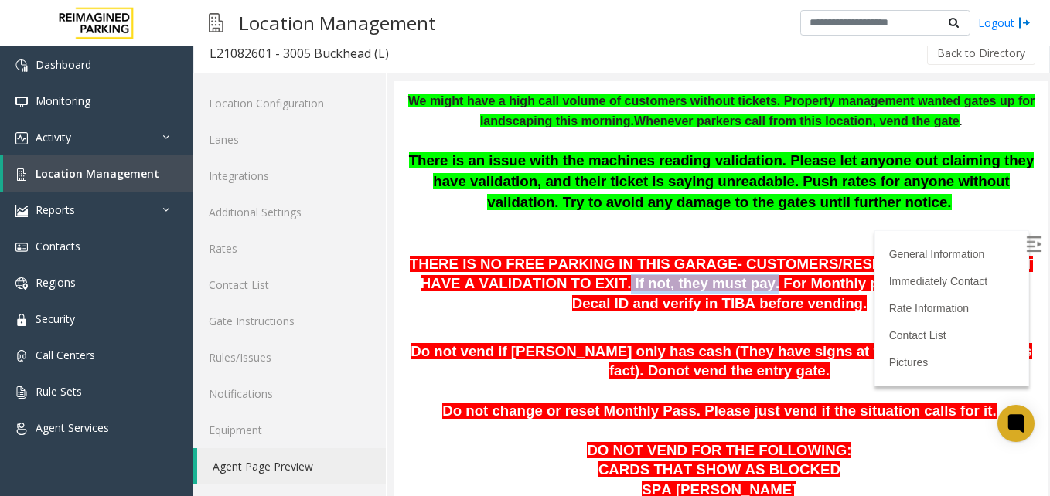
drag, startPoint x: 539, startPoint y: 283, endPoint x: 670, endPoint y: 284, distance: 130.7
click at [670, 284] on span "THERE IS NO FREE PARKING IN THIS GARAGE- CUSTOMERS/RESIDENTS/GUESTS MUST HAVE A…" at bounding box center [721, 284] width 623 height 56
drag, startPoint x: 670, startPoint y: 284, endPoint x: 680, endPoint y: 291, distance: 12.2
click at [680, 291] on span "THERE IS NO FREE PARKING IN THIS GARAGE- CUSTOMERS/RESIDENTS/GUESTS MUST HAVE A…" at bounding box center [721, 284] width 623 height 56
click at [786, 285] on span "THERE IS NO FREE PARKING IN THIS GARAGE- CUSTOMERS/RESIDENTS/GUESTS MUST HAVE A…" at bounding box center [721, 284] width 623 height 56
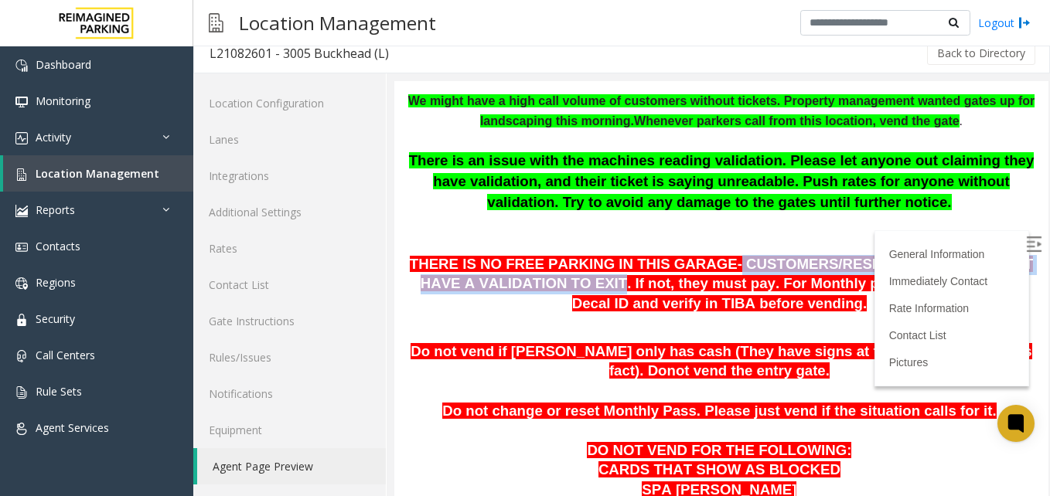
drag, startPoint x: 700, startPoint y: 261, endPoint x: 533, endPoint y: 285, distance: 168.6
click at [533, 285] on span "THERE IS NO FREE PARKING IN THIS GARAGE- CUSTOMERS/RESIDENTS/GUESTS MUST HAVE A…" at bounding box center [721, 284] width 623 height 56
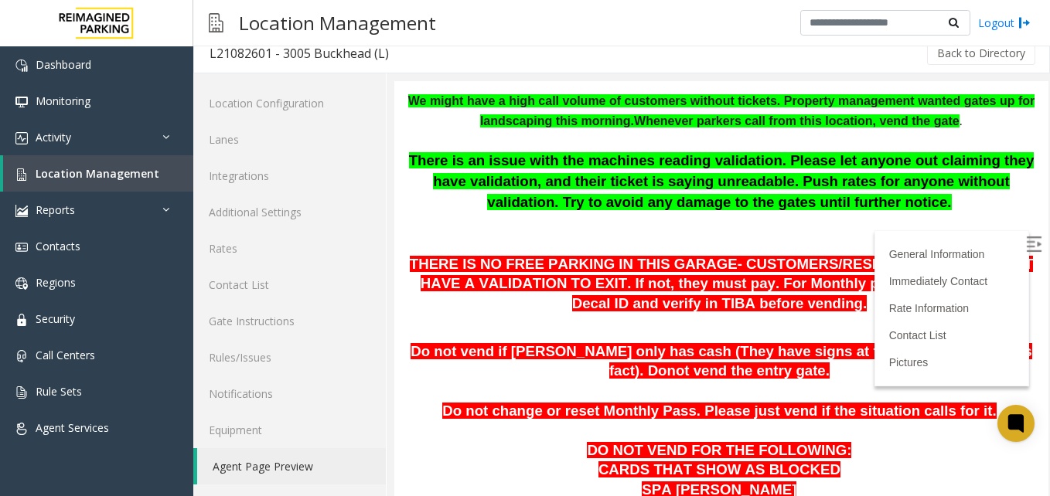
drag, startPoint x: 533, startPoint y: 285, endPoint x: 572, endPoint y: 306, distance: 45.0
click at [571, 309] on p "THERE IS NO FREE PARKING IN THIS GARAGE- CUSTOMERS/RESIDENTS/GUESTS MUST HAVE A…" at bounding box center [721, 285] width 631 height 60
click at [677, 279] on span "THERE IS NO FREE PARKING IN THIS GARAGE- CUSTOMERS/RESIDENTS/GUESTS MUST HAVE A…" at bounding box center [721, 284] width 623 height 56
click at [671, 284] on span "THERE IS NO FREE PARKING IN THIS GARAGE- CUSTOMERS/RESIDENTS/GUESTS MUST HAVE A…" at bounding box center [721, 284] width 623 height 56
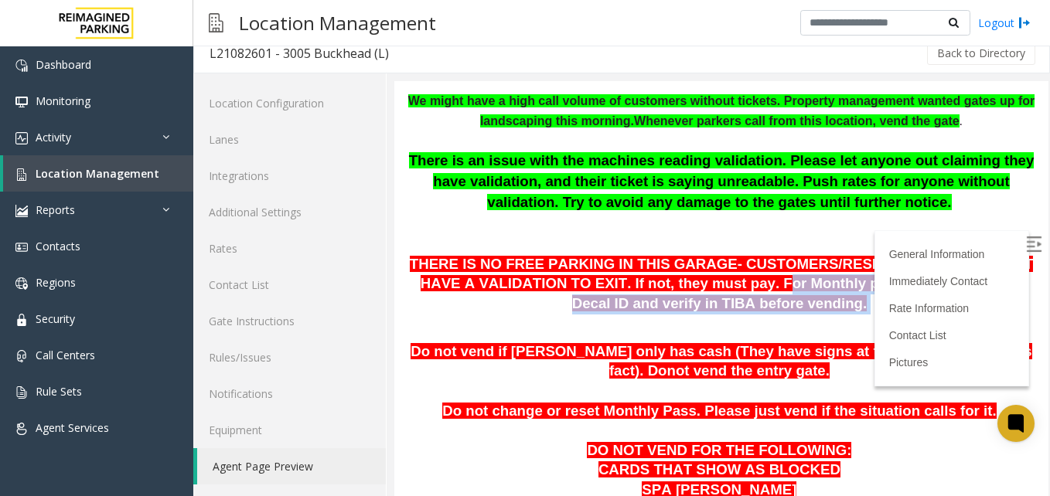
drag, startPoint x: 677, startPoint y: 288, endPoint x: 776, endPoint y: 309, distance: 101.2
click at [776, 309] on p "THERE IS NO FREE PARKING IN THIS GARAGE- CUSTOMERS/RESIDENTS/GUESTS MUST HAVE A…" at bounding box center [721, 285] width 631 height 60
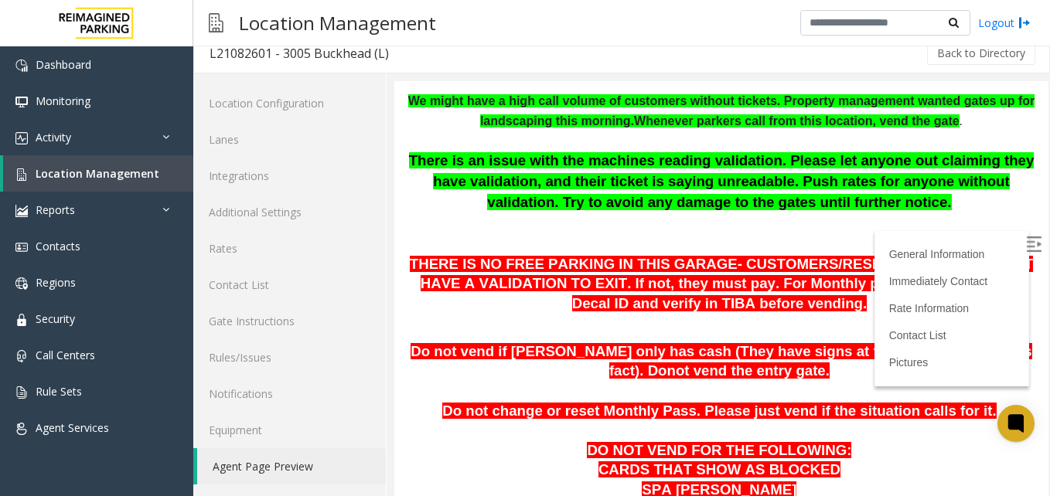
click at [656, 350] on span "Do not vend if parker only has cash (They have signs at the entrance" at bounding box center [685, 351] width 548 height 16
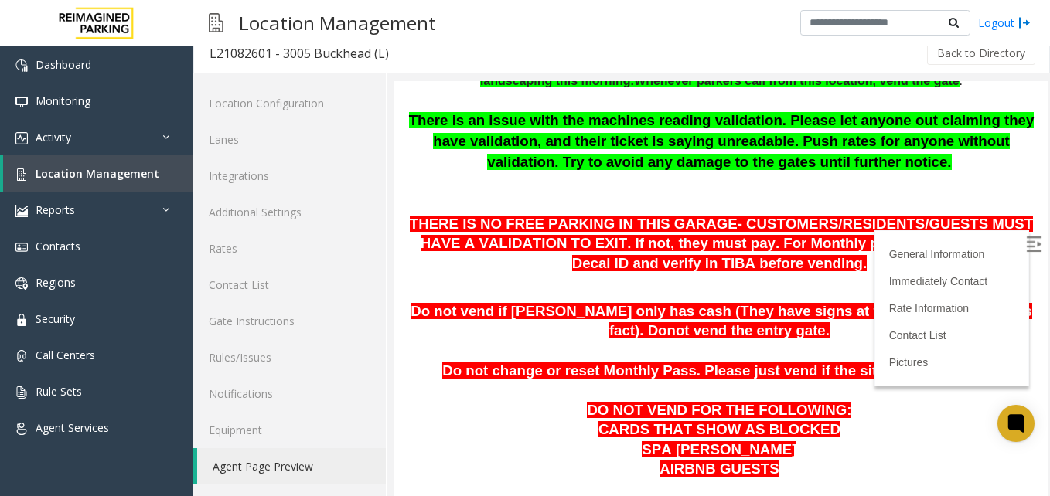
scroll to position [309, 0]
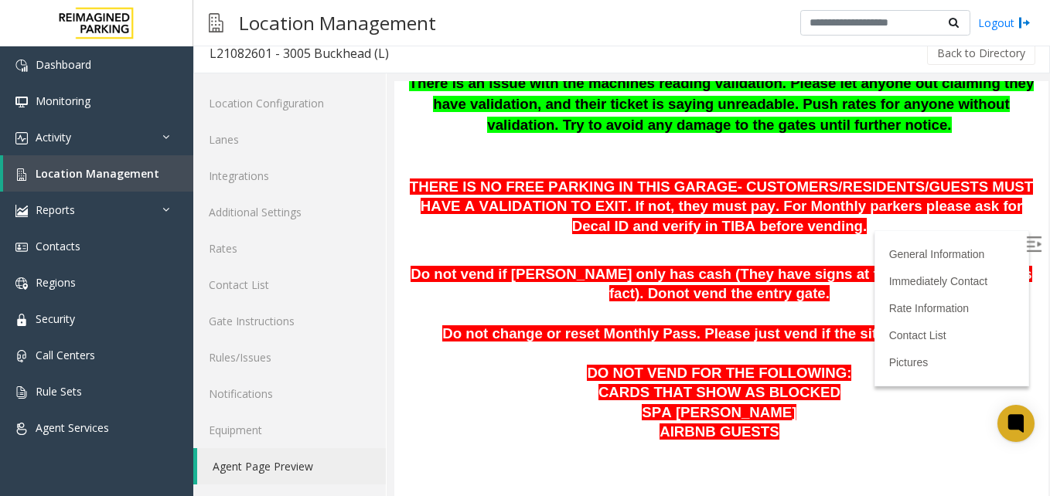
click at [782, 295] on p "Do not vend if parker only has cash (They have signs at the entrance stating th…" at bounding box center [721, 284] width 631 height 39
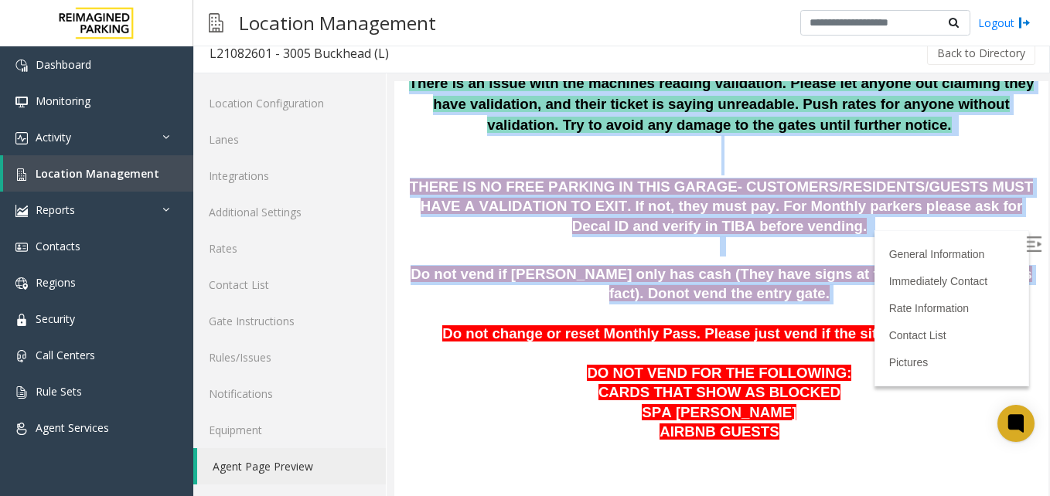
drag, startPoint x: 774, startPoint y: 292, endPoint x: 370, endPoint y: 186, distance: 417.3
drag, startPoint x: 370, startPoint y: 186, endPoint x: 480, endPoint y: 215, distance: 113.7
click at [480, 215] on span "THERE IS NO FREE PARKING IN THIS GARAGE- CUSTOMERS/RESIDENTS/GUESTS MUST HAVE A…" at bounding box center [721, 207] width 623 height 56
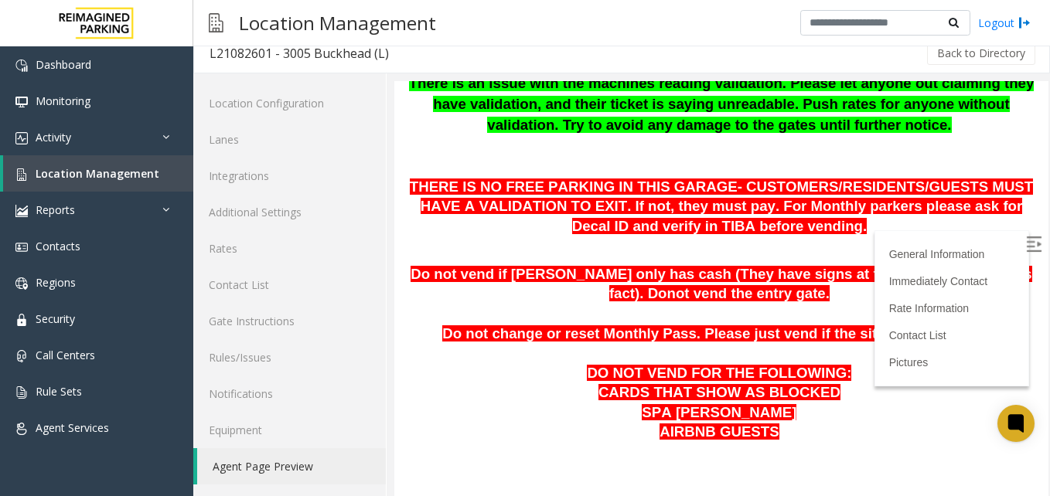
click at [749, 276] on span "Do not vend if parker only has cash (They have signs at the entrance" at bounding box center [685, 274] width 548 height 16
click at [1026, 244] on img at bounding box center [1033, 244] width 15 height 15
click at [910, 333] on link "Contact List" at bounding box center [920, 335] width 63 height 12
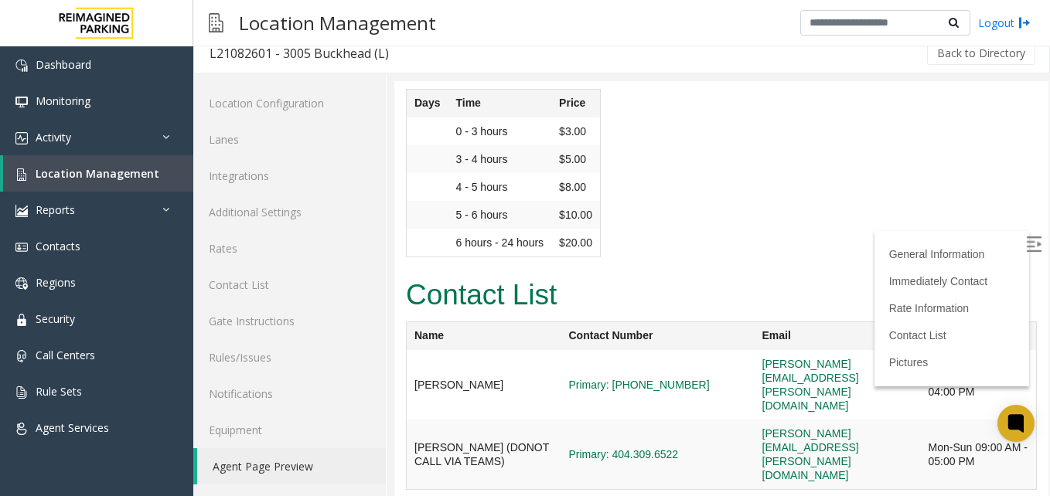
drag, startPoint x: 491, startPoint y: 288, endPoint x: 479, endPoint y: 252, distance: 38.4
drag, startPoint x: 464, startPoint y: 245, endPoint x: 413, endPoint y: 228, distance: 53.8
click at [413, 420] on td "Ethan Strickland (DONOT CALL VIA TEAMS)" at bounding box center [484, 455] width 155 height 70
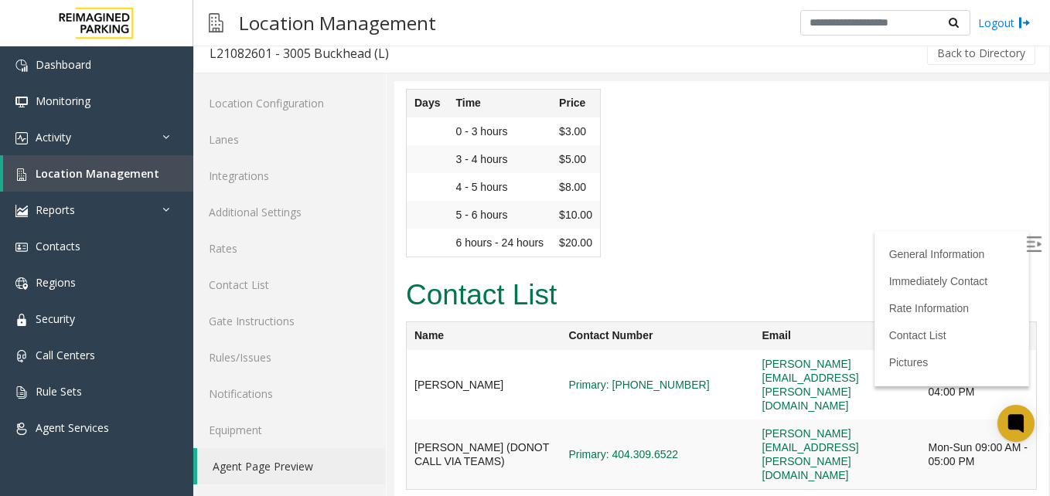
drag, startPoint x: 413, startPoint y: 228, endPoint x: 609, endPoint y: 189, distance: 200.3
click at [609, 350] on td "Primary: 470-696-3259" at bounding box center [657, 385] width 193 height 70
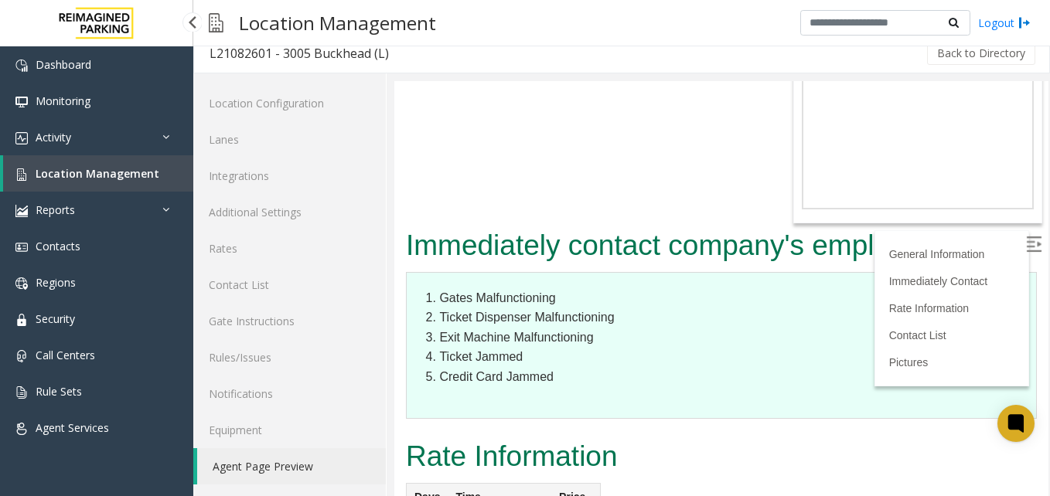
scroll to position [2645, 0]
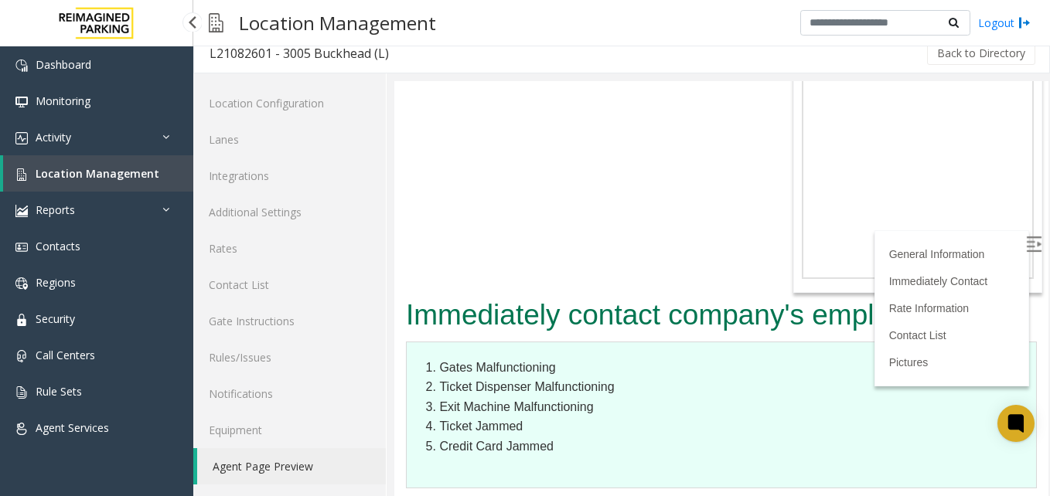
click at [131, 171] on span "Location Management" at bounding box center [98, 173] width 124 height 15
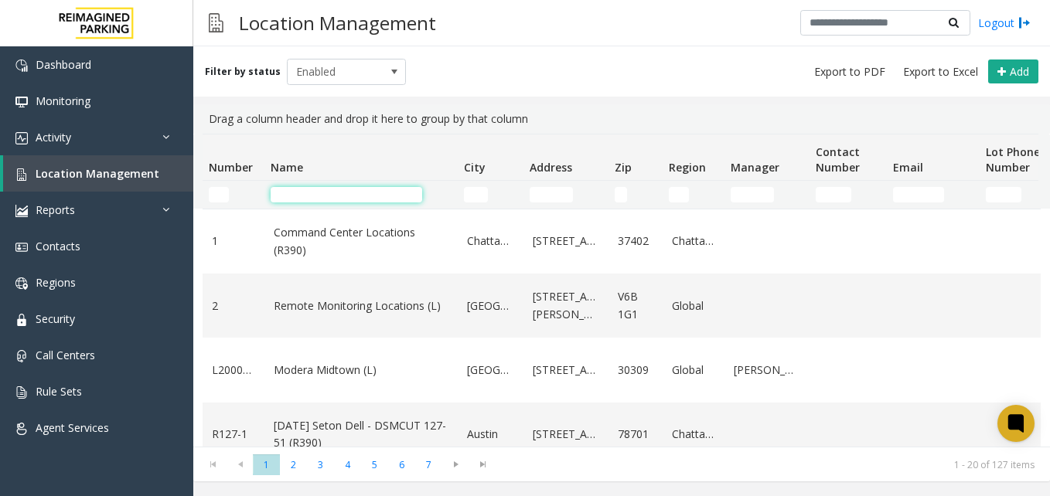
click at [354, 197] on input "Name Filter" at bounding box center [347, 194] width 152 height 15
paste input "**********"
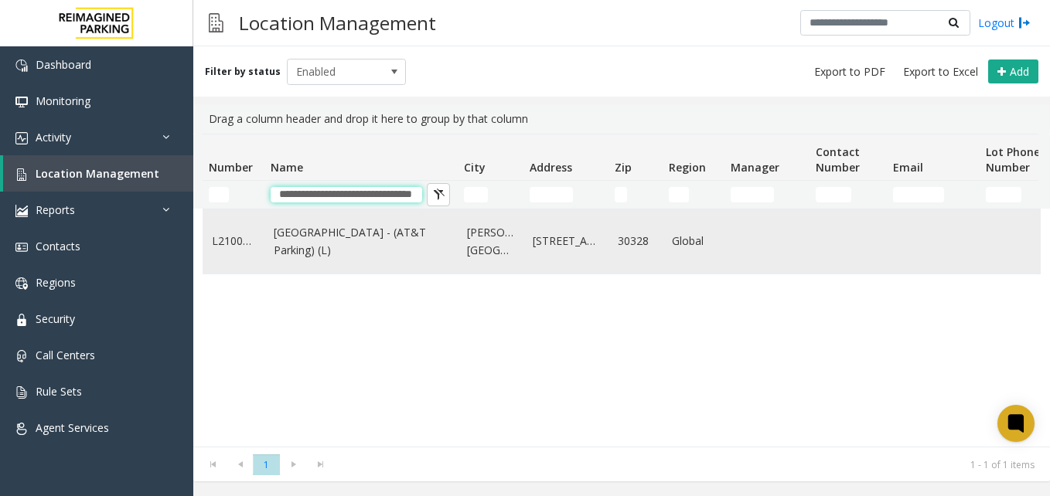
type input "**********"
click at [387, 251] on link "North Springs - (AT&T Parking) (L)" at bounding box center [361, 241] width 175 height 35
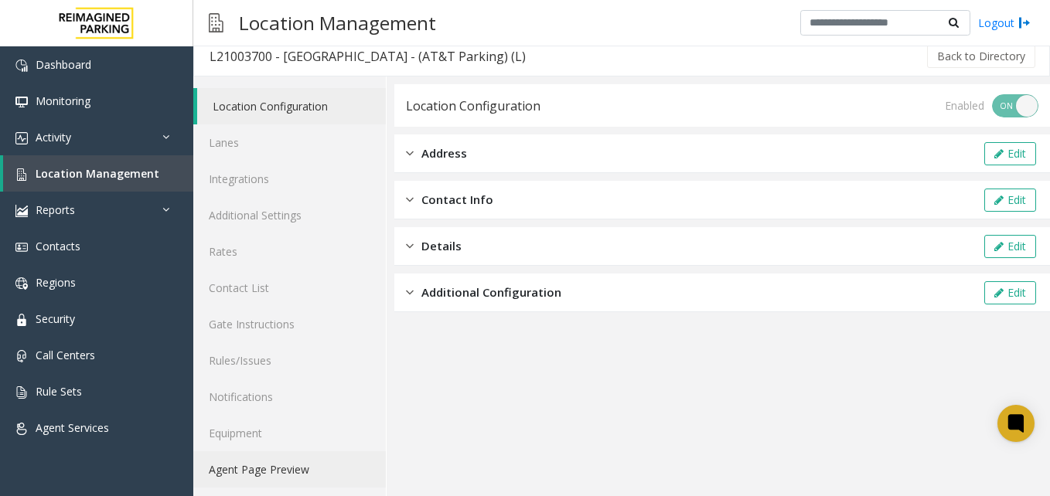
scroll to position [13, 0]
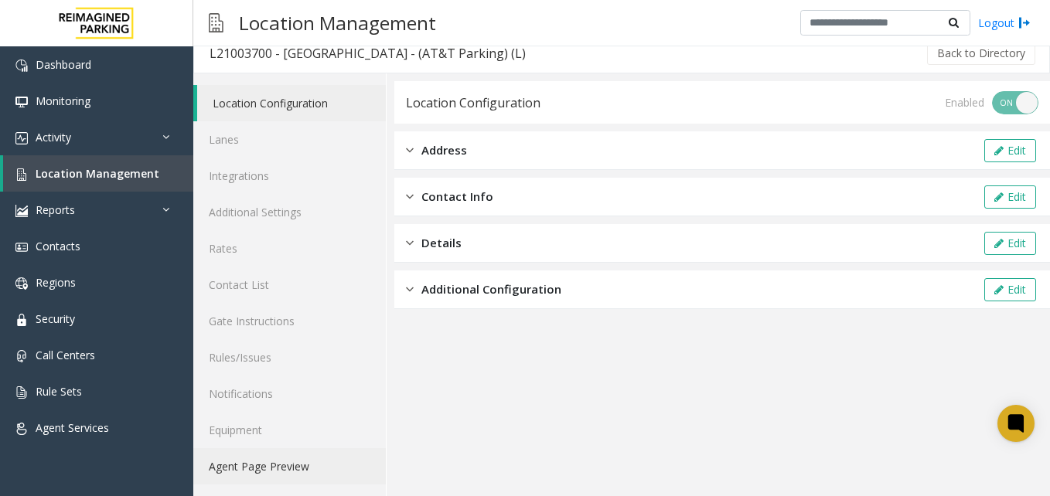
click at [248, 464] on link "Agent Page Preview" at bounding box center [289, 467] width 193 height 36
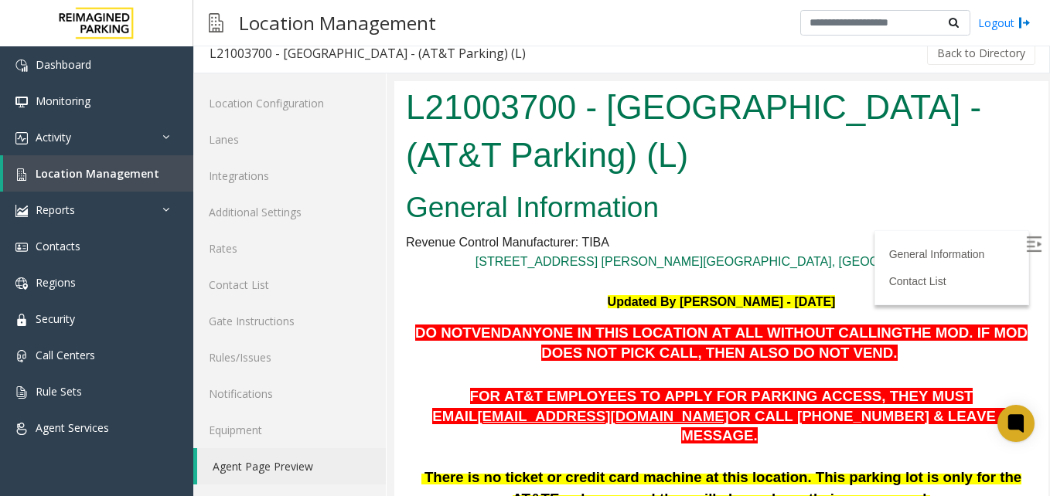
scroll to position [232, 0]
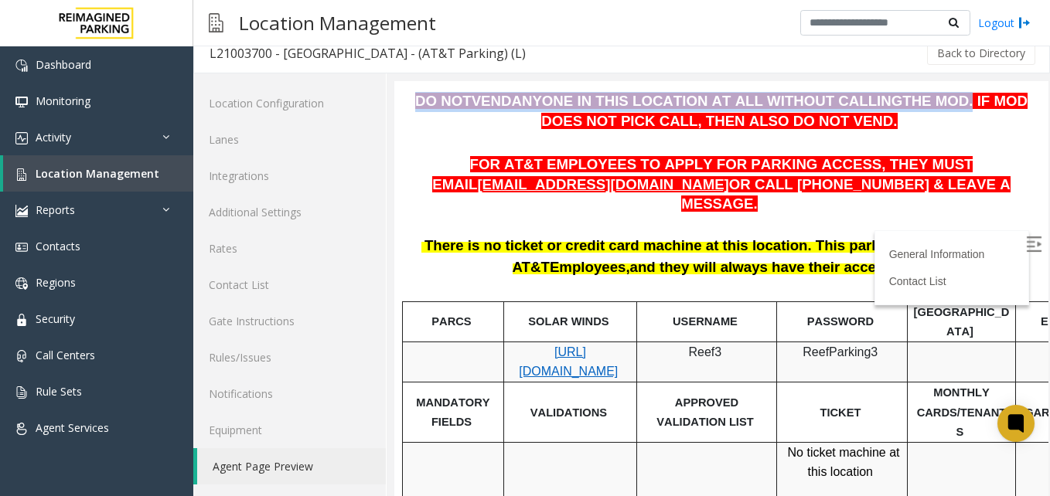
drag, startPoint x: 409, startPoint y: 101, endPoint x: 894, endPoint y: 103, distance: 484.9
click at [894, 103] on p "DO NOT VEND ANYONE IN THIS LOCATION AT ALL WITHOUT CALLING THE MOD . IF MOD DOE…" at bounding box center [721, 111] width 631 height 39
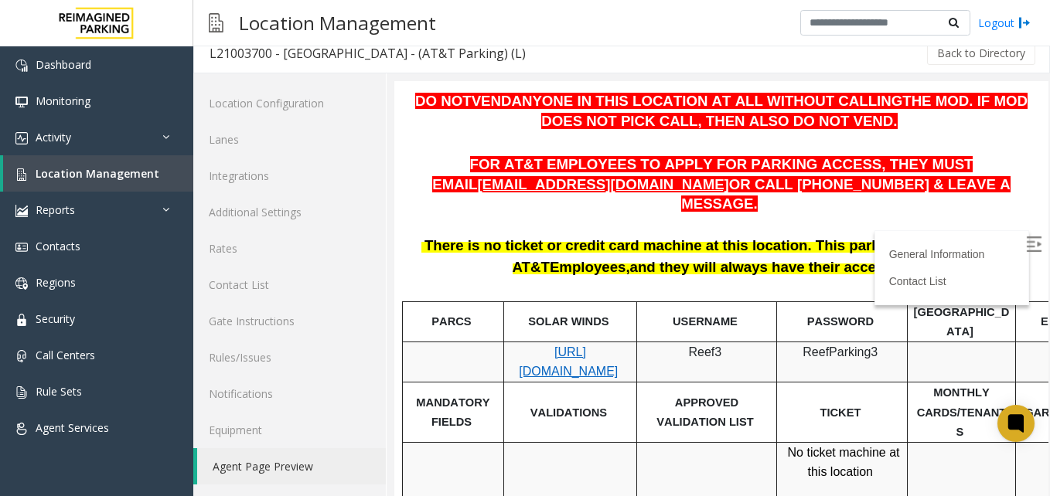
drag, startPoint x: 894, startPoint y: 103, endPoint x: 893, endPoint y: 122, distance: 19.3
click at [888, 135] on p at bounding box center [721, 144] width 631 height 20
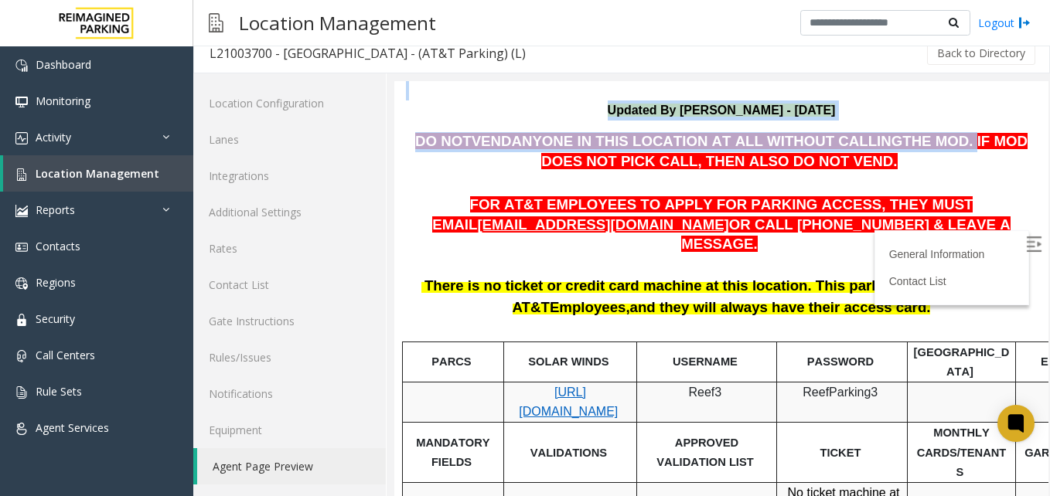
scroll to position [166, 0]
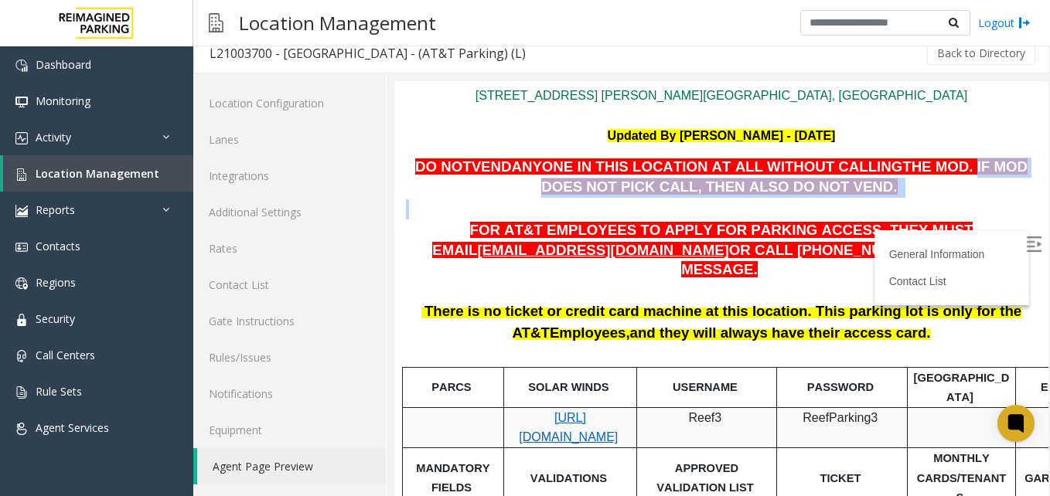
drag, startPoint x: 895, startPoint y: 99, endPoint x: 841, endPoint y: 203, distance: 117.6
click at [841, 203] on div "DO NOT VEND ANYONE IN THIS LOCATION AT ALL WITHOUT CALLING THE MOD . IF MOD DOE…" at bounding box center [721, 219] width 631 height 123
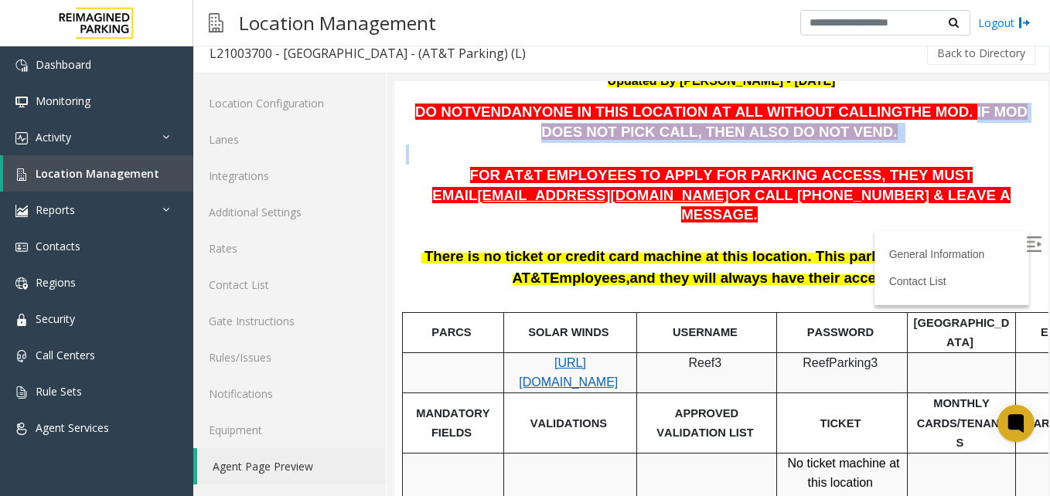
scroll to position [244, 0]
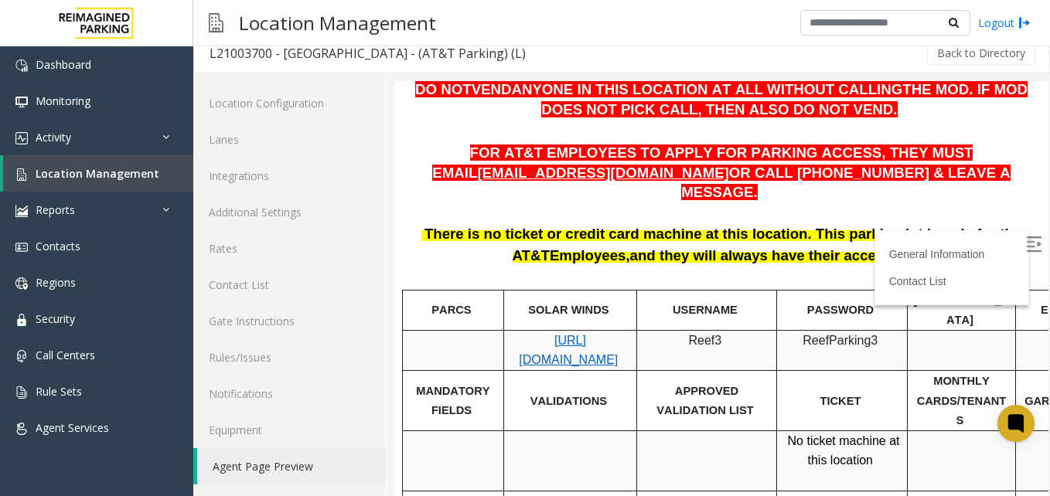
click at [516, 182] on p "FOR AT&T EMPLOYEES TO APPLY FOR PARKING ACCESS, THEY MUST EMAIL ATT@REEFPARKING…" at bounding box center [721, 174] width 631 height 60
click at [445, 203] on p at bounding box center [721, 213] width 631 height 20
click at [534, 155] on span "FOR AT&T EMPLOYEES TO APPLY FOR PARKING ACCESS, THEY MUST EMAIL" at bounding box center [702, 163] width 541 height 36
click at [571, 155] on span "FOR AT&T EMPLOYEES TO APPLY FOR PARKING ACCESS, THEY MUST EMAIL" at bounding box center [702, 163] width 541 height 36
click at [712, 159] on span "FOR AT&T EMPLOYEES TO APPLY FOR PARKING ACCESS, THEY MUST EMAIL" at bounding box center [702, 163] width 541 height 36
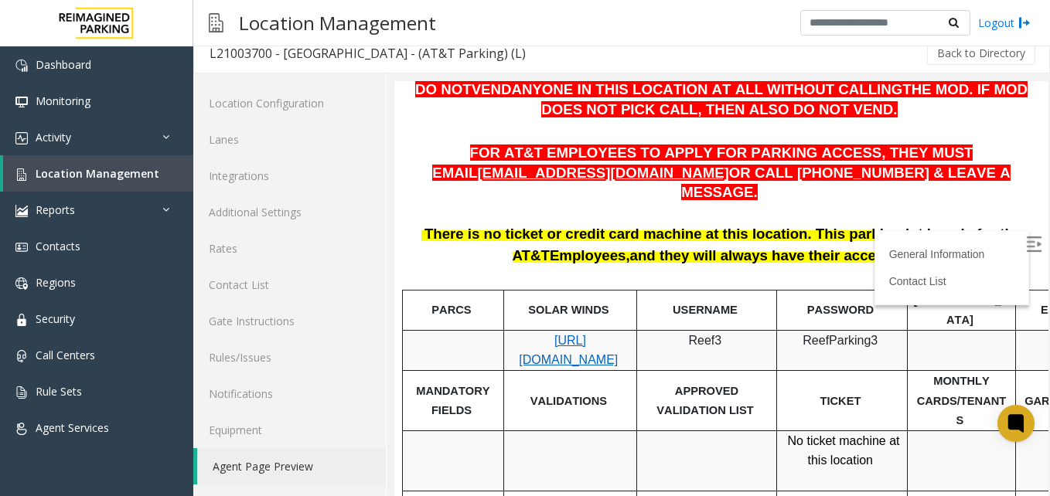
click at [758, 155] on span "FOR AT&T EMPLOYEES TO APPLY FOR PARKING ACCESS, THEY MUST EMAIL" at bounding box center [702, 163] width 541 height 36
click at [743, 152] on span "FOR AT&T EMPLOYEES TO APPLY FOR PARKING ACCESS, THEY MUST EMAIL" at bounding box center [702, 163] width 541 height 36
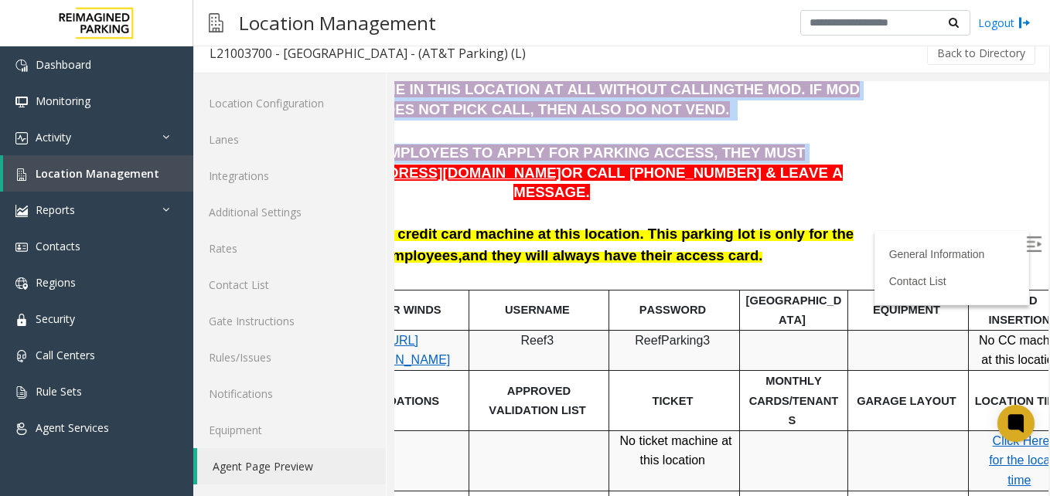
scroll to position [244, 170]
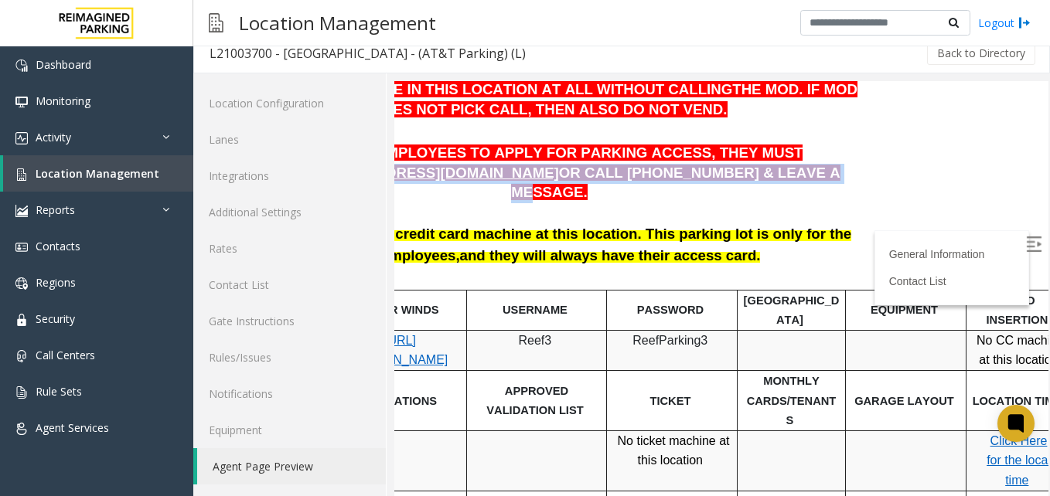
drag, startPoint x: 862, startPoint y: 152, endPoint x: 633, endPoint y: 179, distance: 231.3
click at [633, 179] on p "FOR AT&T EMPLOYEES TO APPLY FOR PARKING ACCESS, THEY MUST EMAIL ATT@REEFPARKING…" at bounding box center [551, 174] width 631 height 60
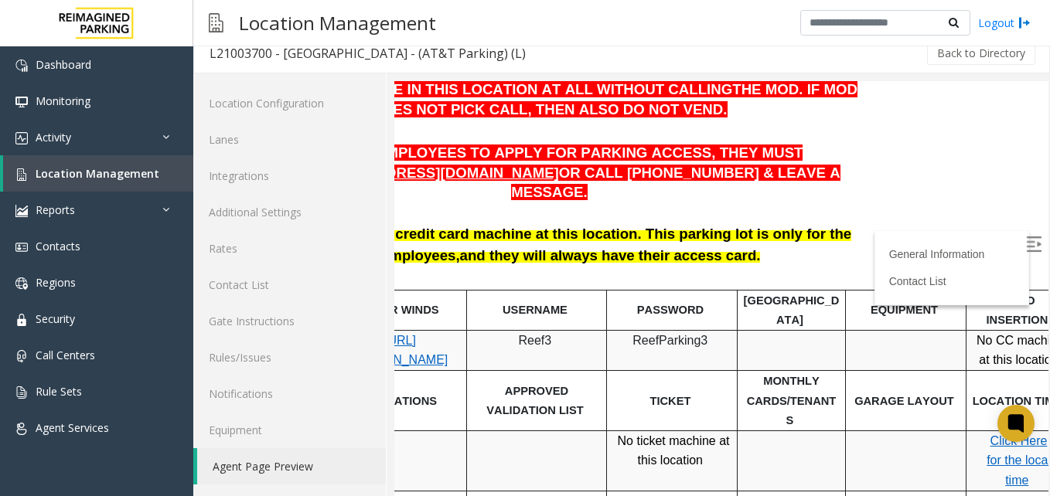
drag, startPoint x: 633, startPoint y: 179, endPoint x: 653, endPoint y: 196, distance: 26.8
click at [647, 203] on p at bounding box center [551, 213] width 631 height 20
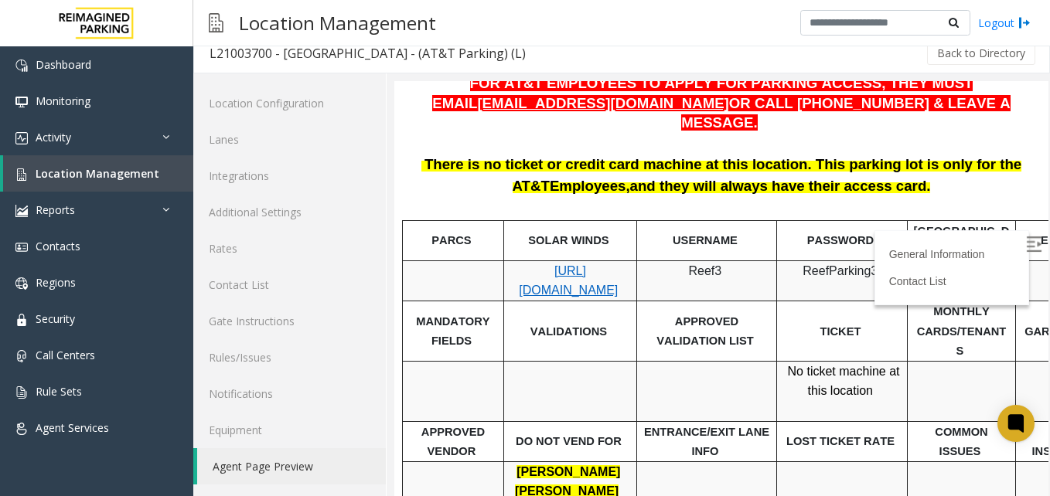
scroll to position [159, 0]
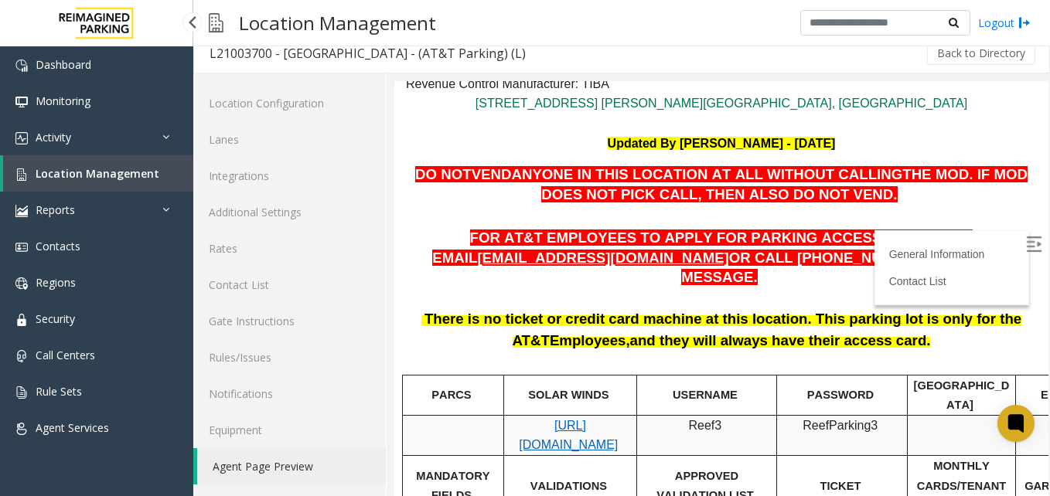
click at [73, 173] on span "Location Management" at bounding box center [98, 173] width 124 height 15
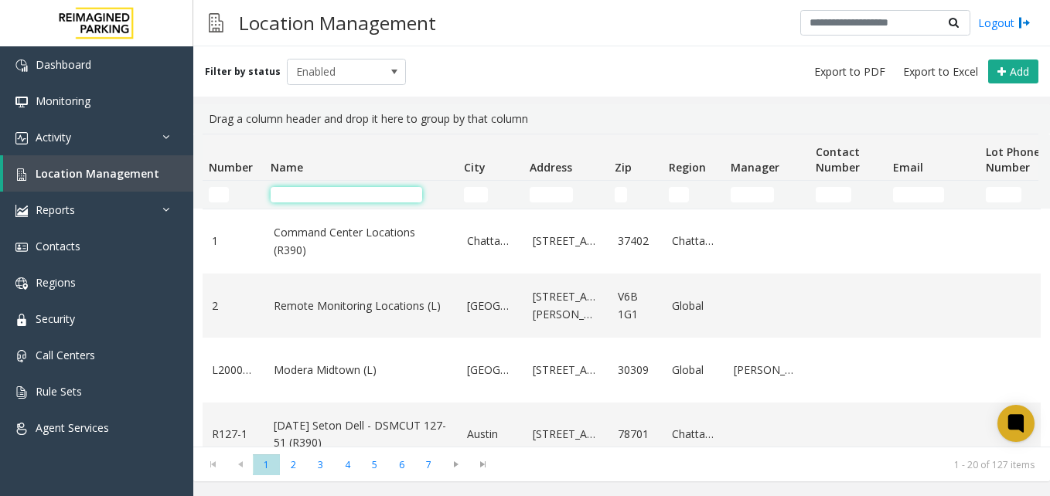
click at [382, 198] on input "Name Filter" at bounding box center [347, 194] width 152 height 15
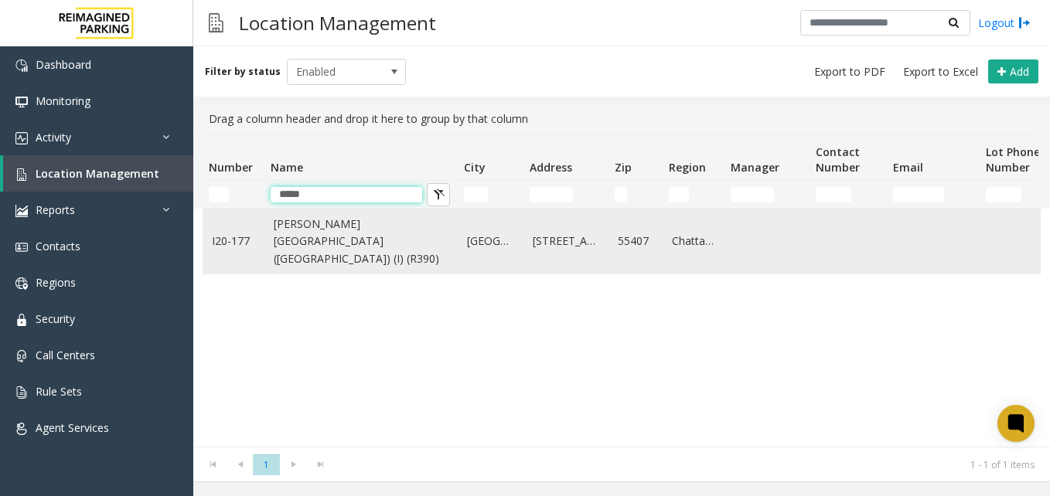
type input "*****"
click at [372, 237] on link "[PERSON_NAME][GEOGRAPHIC_DATA] ([GEOGRAPHIC_DATA]) (I) (R390)" at bounding box center [361, 242] width 175 height 52
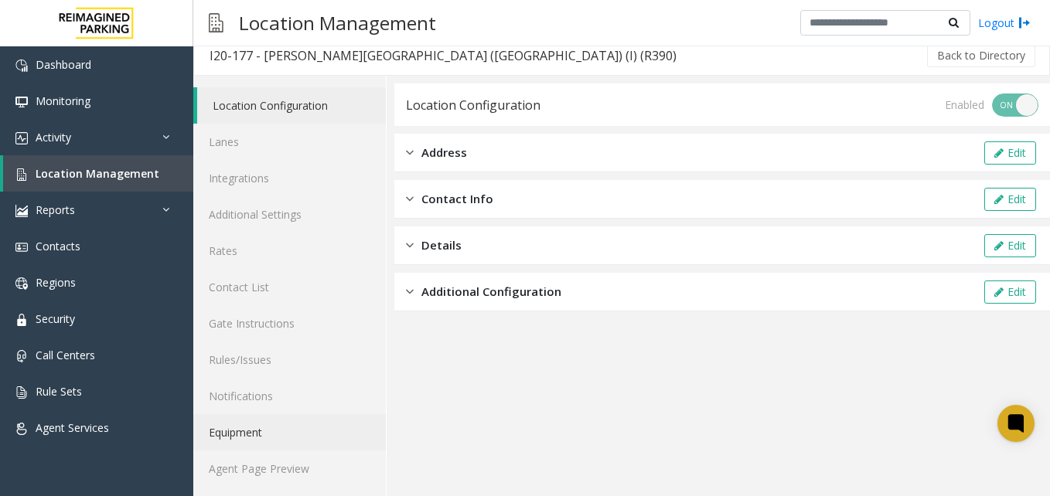
scroll to position [13, 0]
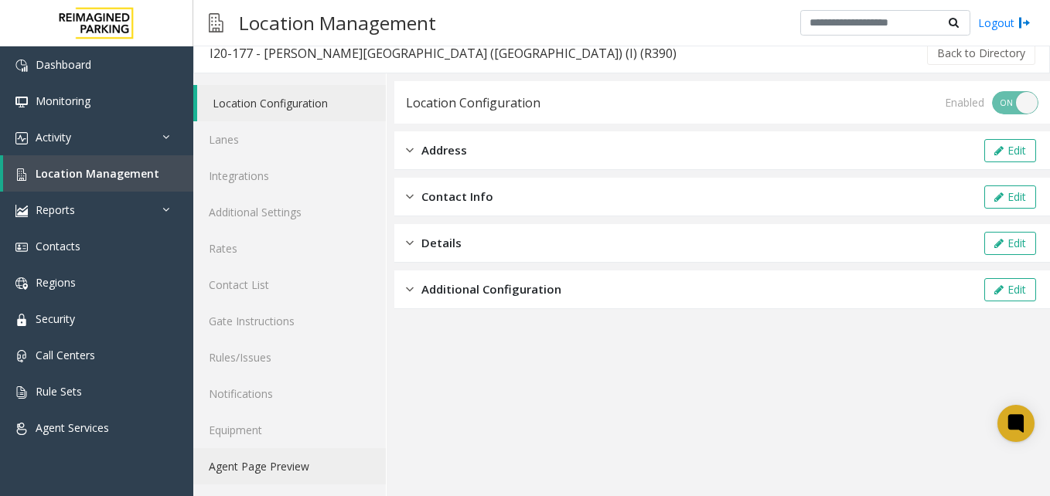
click at [292, 467] on link "Agent Page Preview" at bounding box center [289, 467] width 193 height 36
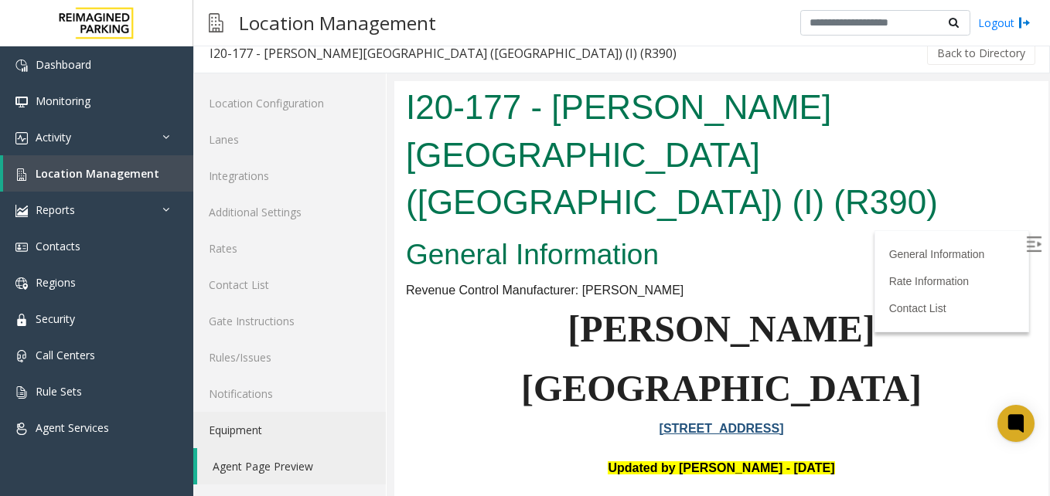
scroll to position [232, 0]
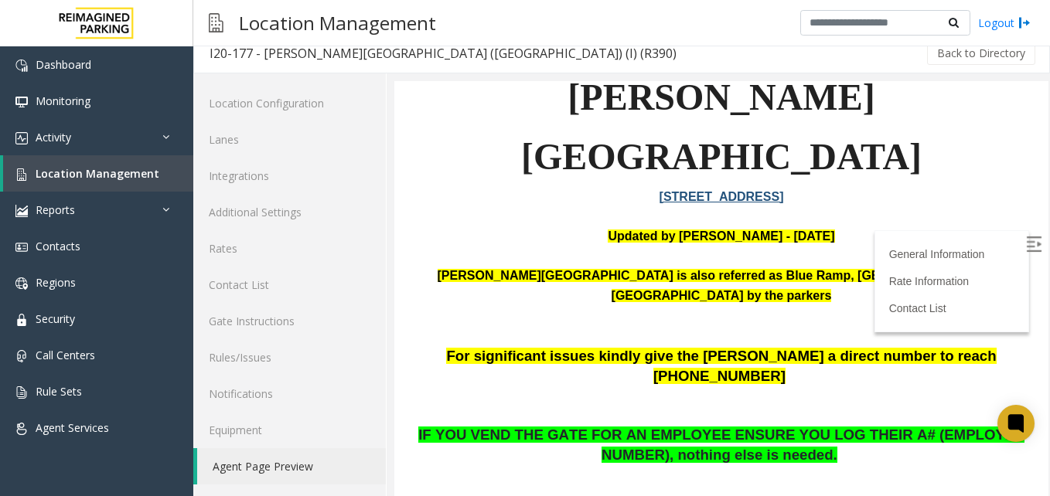
click at [1026, 241] on img at bounding box center [1033, 244] width 15 height 15
click at [574, 426] on p "IF YOU VEND THE GATE FOR AN EMPLOYEE ENSURE YOU LOG THEIR A# (EMPLOYEE NUMBER),…" at bounding box center [721, 445] width 631 height 39
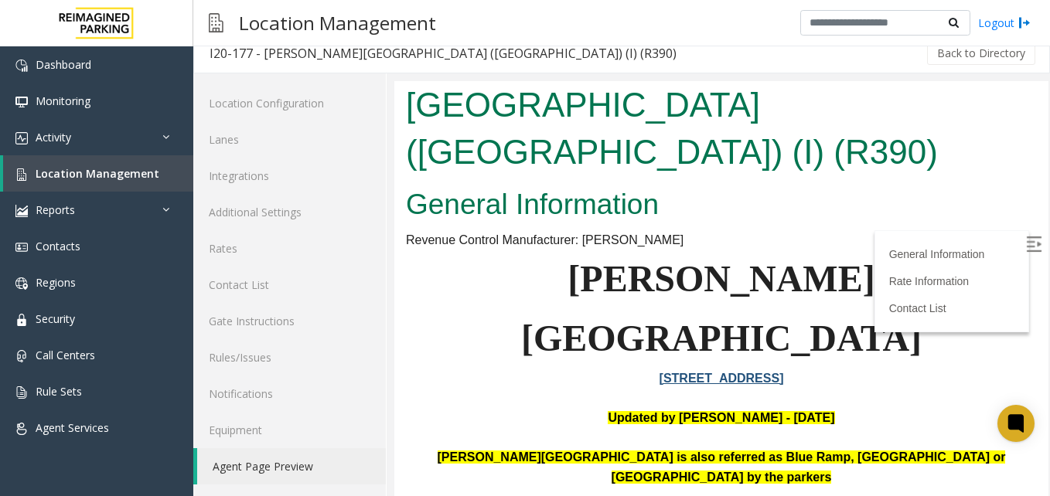
scroll to position [77, 0]
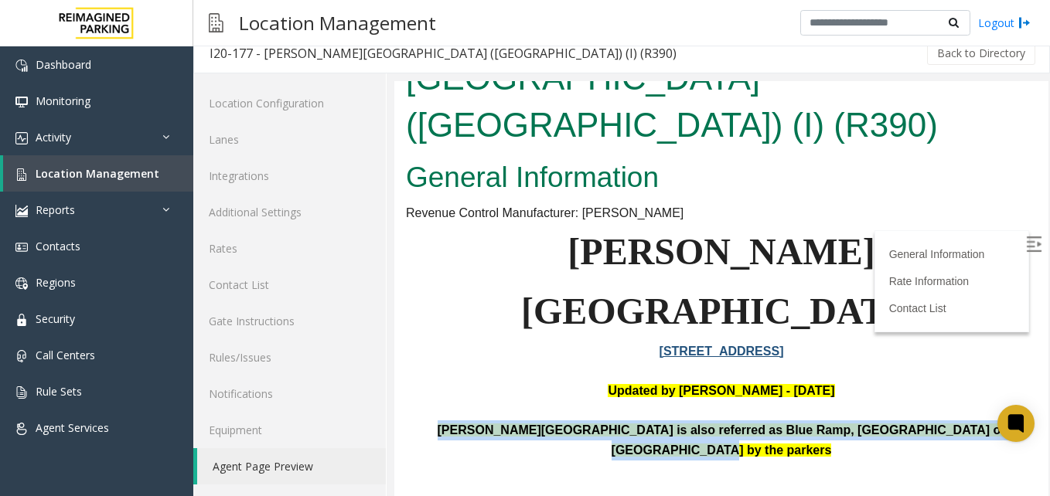
drag, startPoint x: 1004, startPoint y: 326, endPoint x: 418, endPoint y: 326, distance: 585.4
click at [418, 421] on p "Abbott Hospital is also referred as Blue Ramp, Children's Hospital or Piper Bui…" at bounding box center [721, 451] width 631 height 60
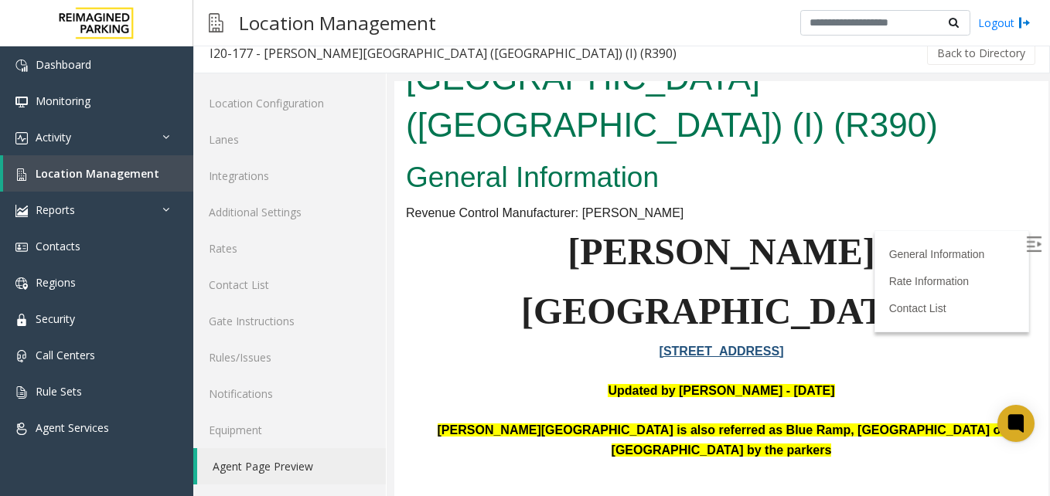
drag, startPoint x: 418, startPoint y: 326, endPoint x: 469, endPoint y: 348, distance: 55.4
click at [469, 421] on p "Abbott Hospital is also referred as Blue Ramp, Children's Hospital or Piper Bui…" at bounding box center [721, 451] width 631 height 60
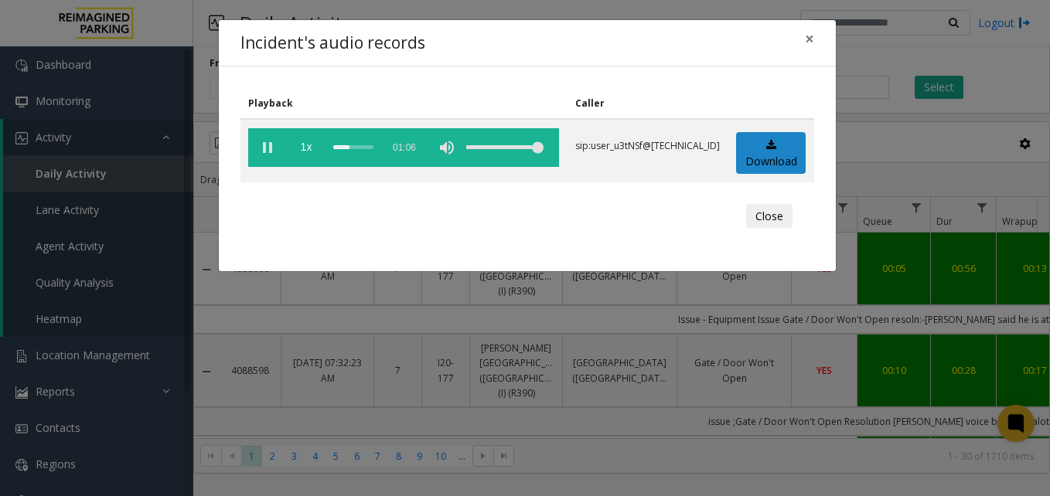
scroll to position [721, 264]
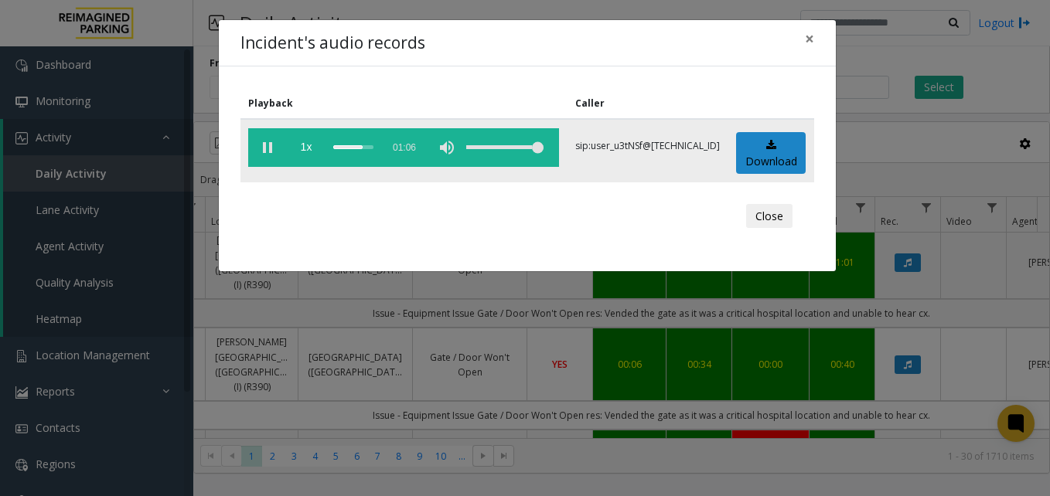
click at [266, 148] on vg-play-pause at bounding box center [267, 147] width 39 height 39
click at [812, 39] on span "×" at bounding box center [809, 39] width 9 height 22
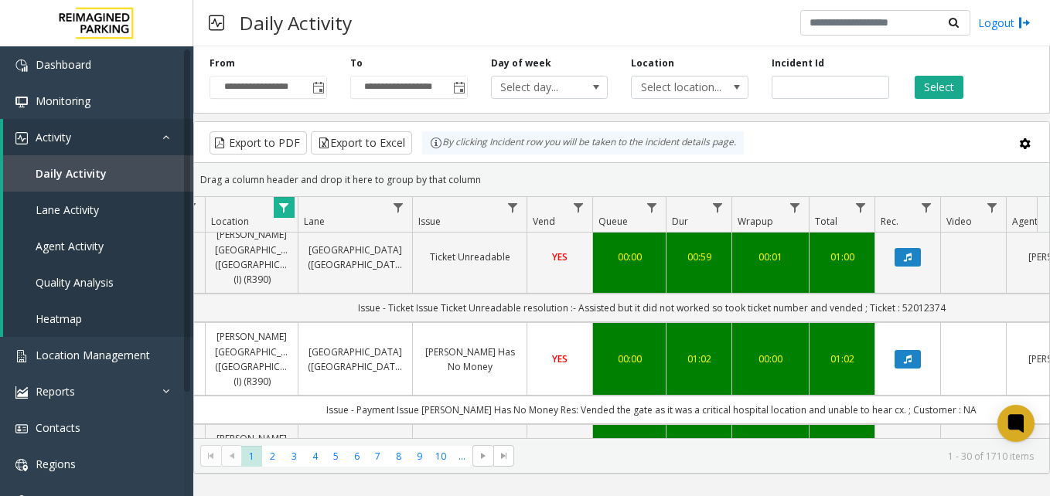
scroll to position [1107, 264]
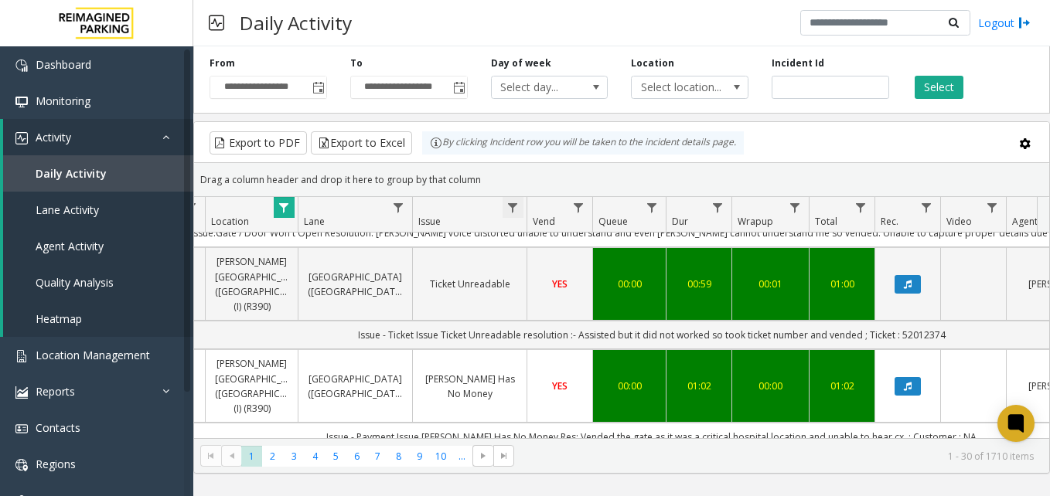
click at [511, 210] on span "Data table" at bounding box center [513, 208] width 12 height 12
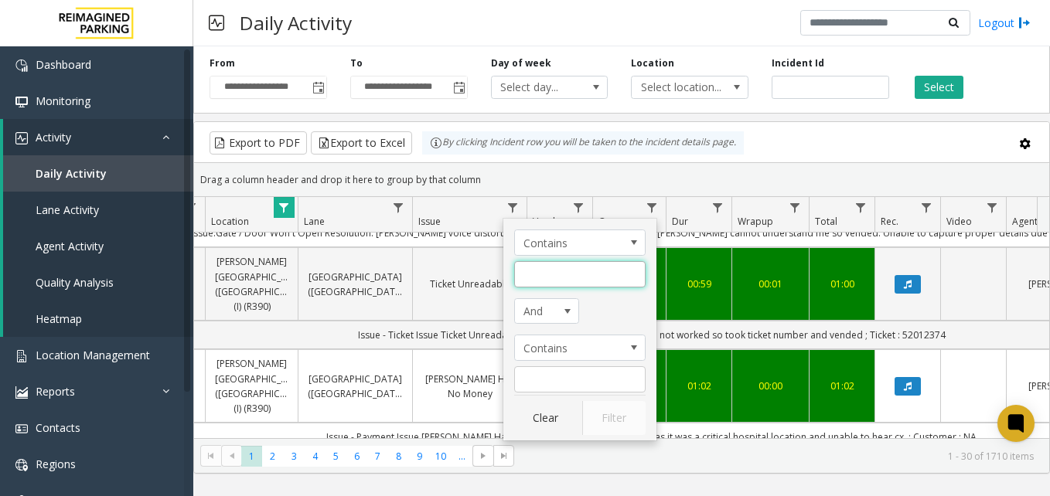
click at [537, 278] on input "Issue Filter" at bounding box center [579, 274] width 131 height 26
type input "*"
type input "********"
click button "Filter" at bounding box center [613, 418] width 63 height 34
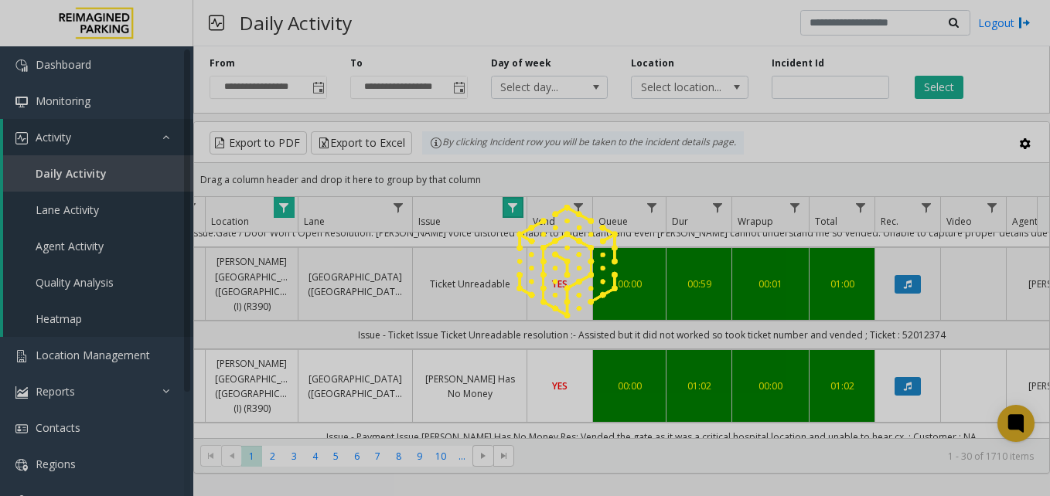
scroll to position [0, 264]
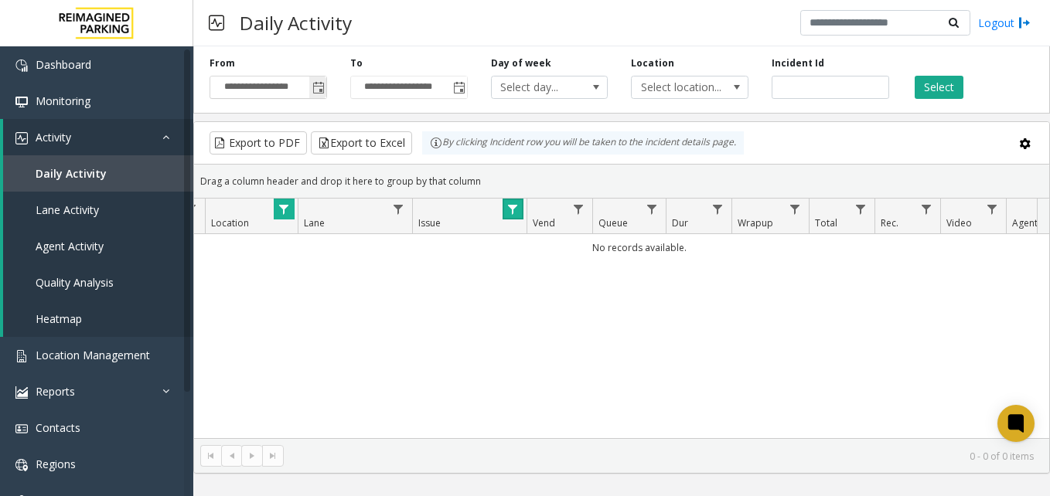
click at [322, 84] on span "Toggle popup" at bounding box center [318, 88] width 12 height 12
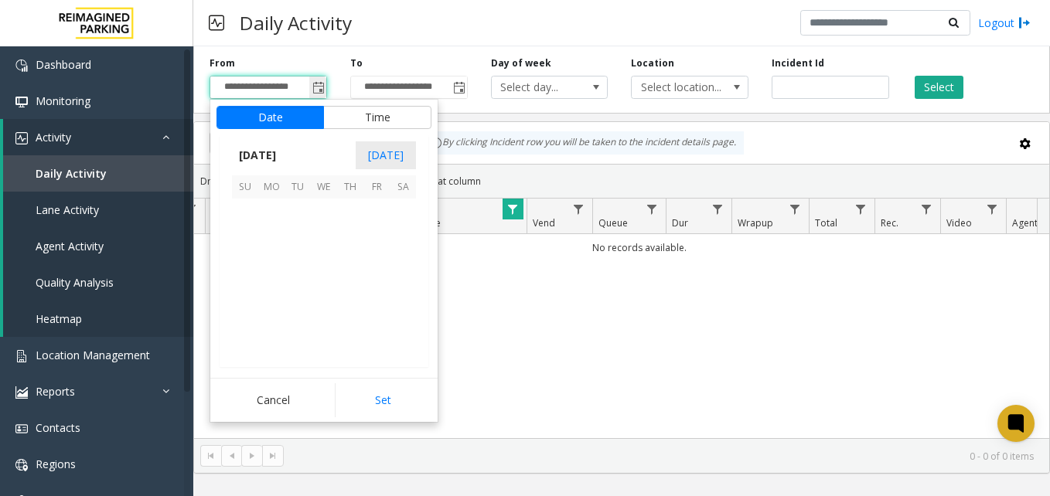
scroll to position [277542, 0]
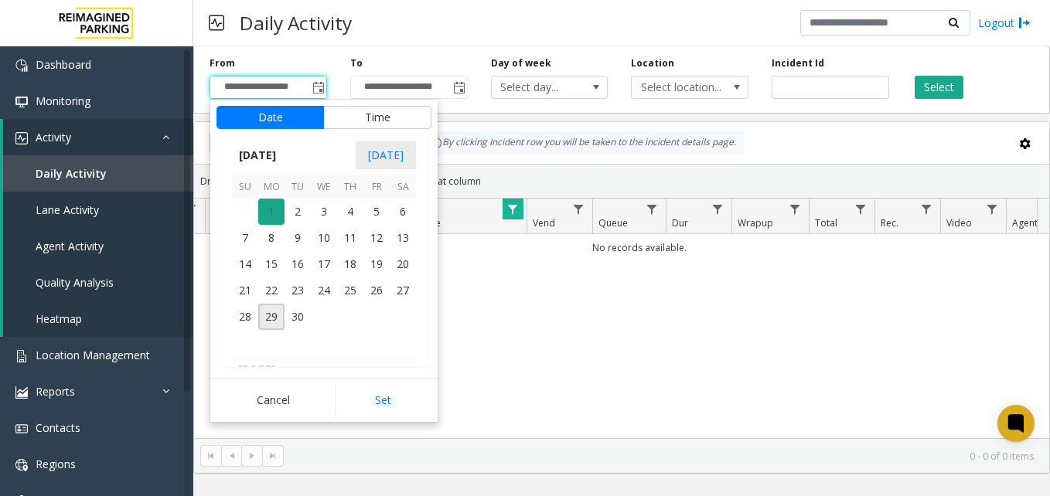
click at [272, 211] on span "1" at bounding box center [271, 212] width 26 height 26
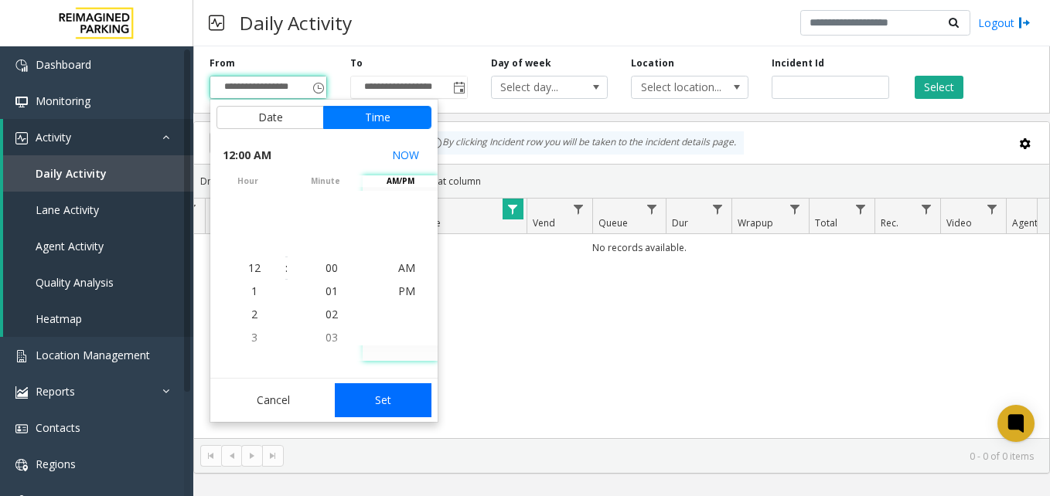
click at [386, 398] on button "Set" at bounding box center [383, 401] width 97 height 34
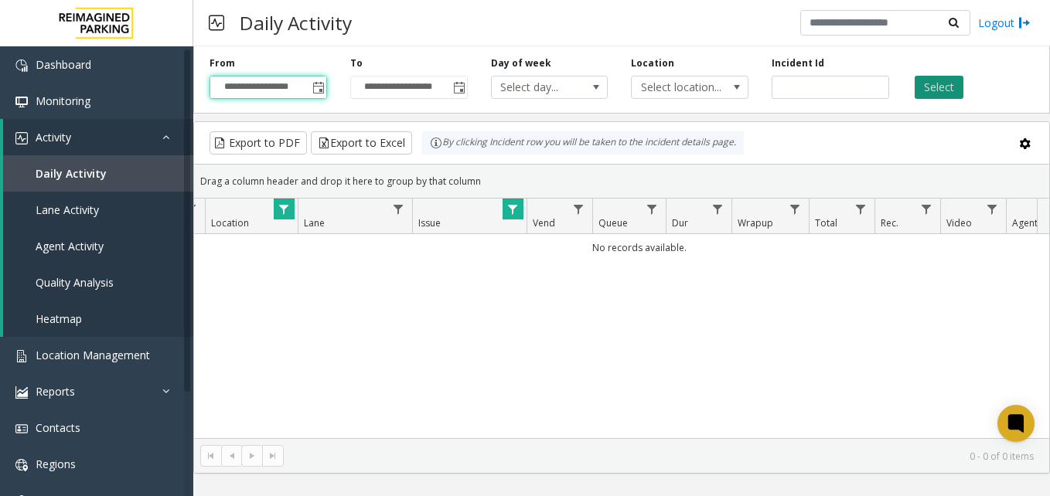
click at [934, 87] on button "Select" at bounding box center [939, 87] width 49 height 23
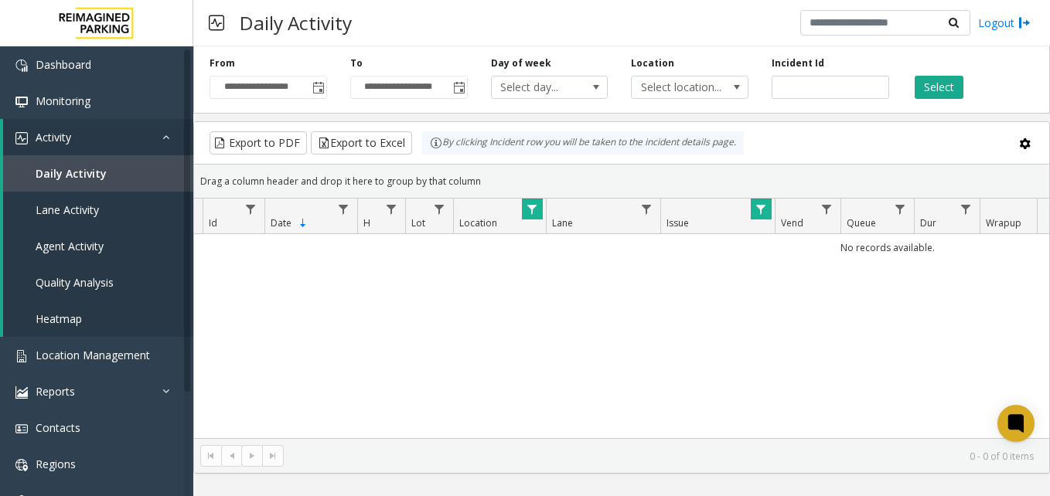
scroll to position [0, 0]
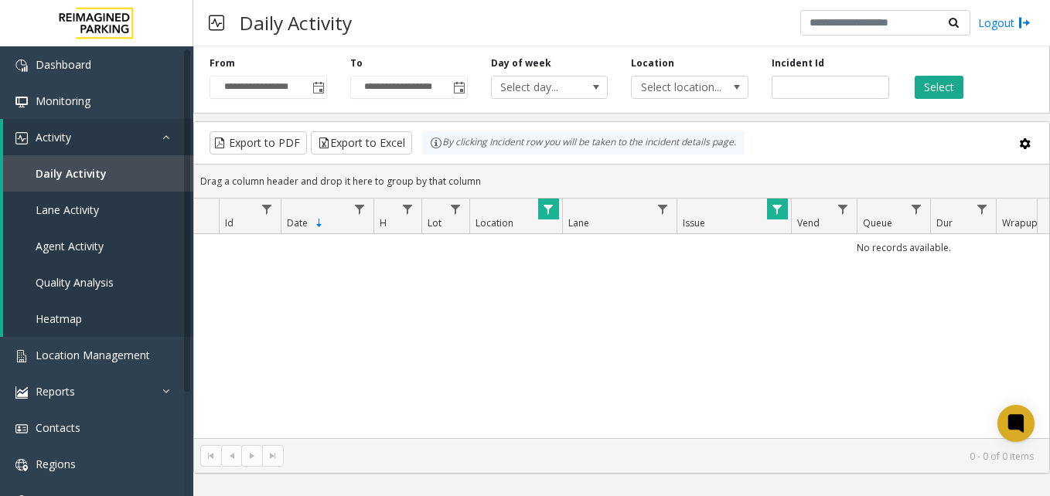
click at [547, 215] on span "Data table" at bounding box center [548, 209] width 12 height 12
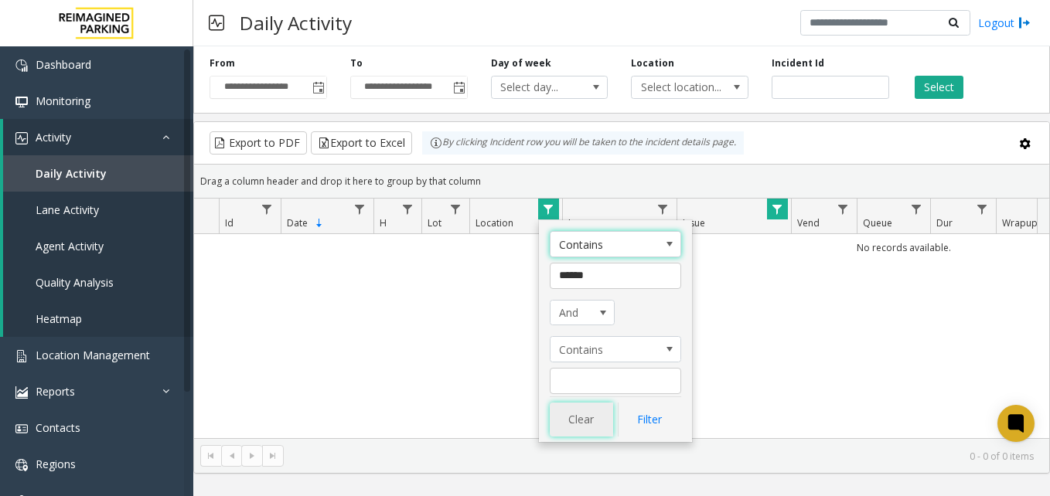
click at [584, 419] on button "Clear" at bounding box center [581, 420] width 63 height 34
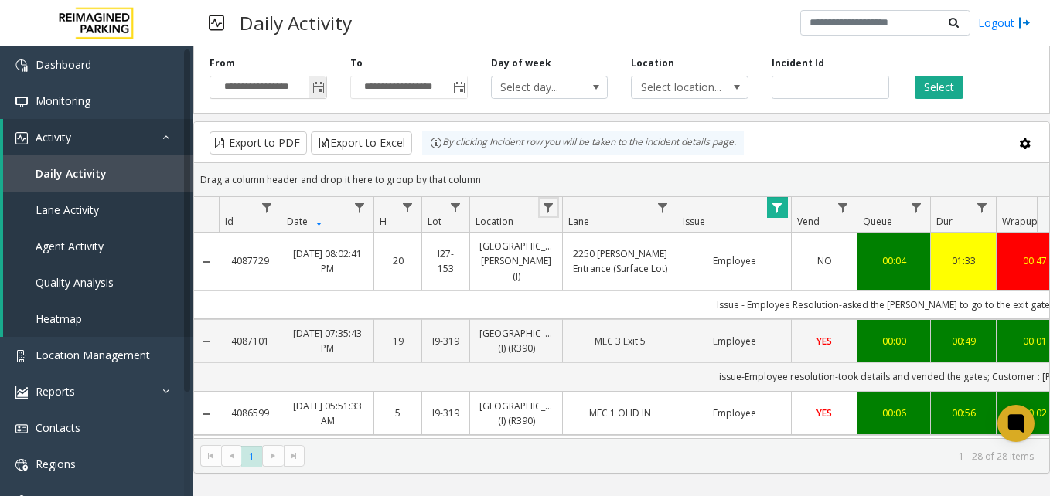
click at [322, 80] on span "Toggle popup" at bounding box center [317, 87] width 17 height 25
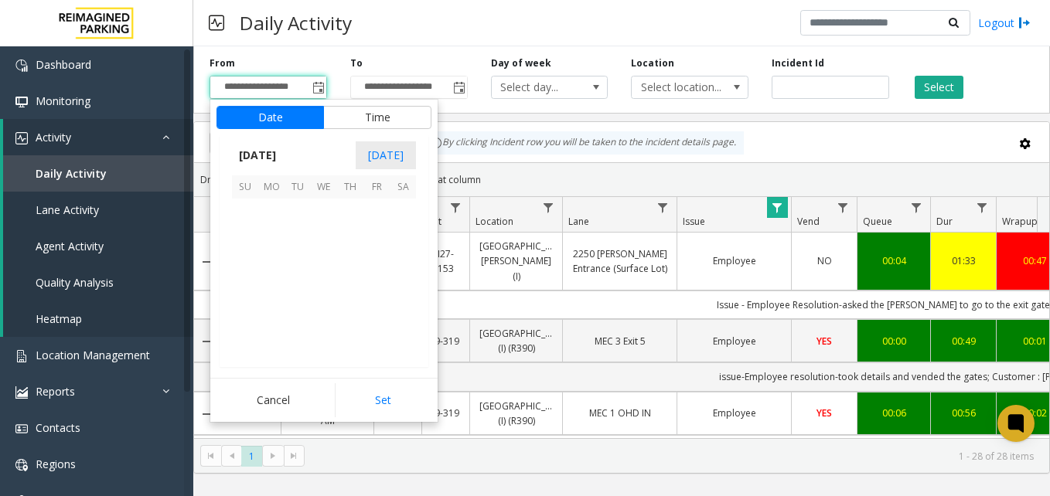
scroll to position [277542, 0]
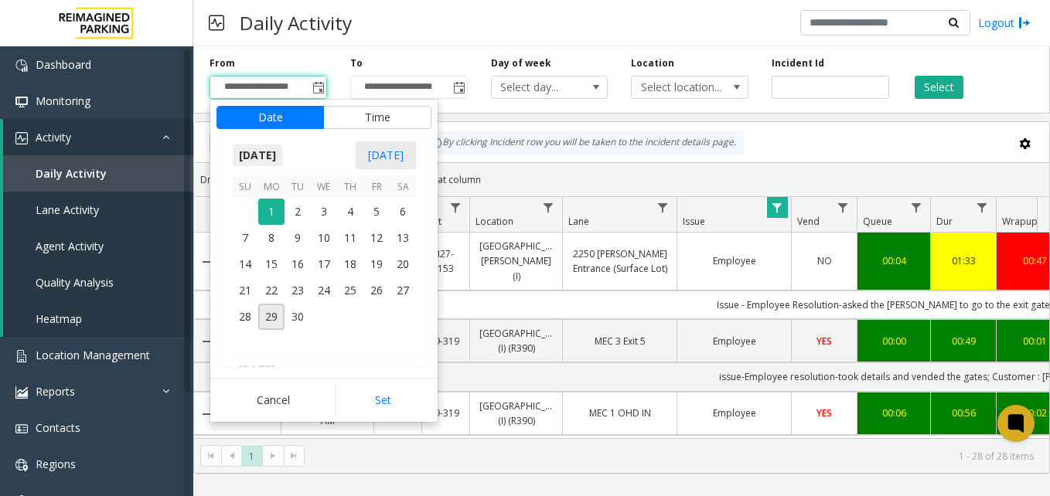
click at [265, 155] on span "[DATE]" at bounding box center [257, 155] width 51 height 23
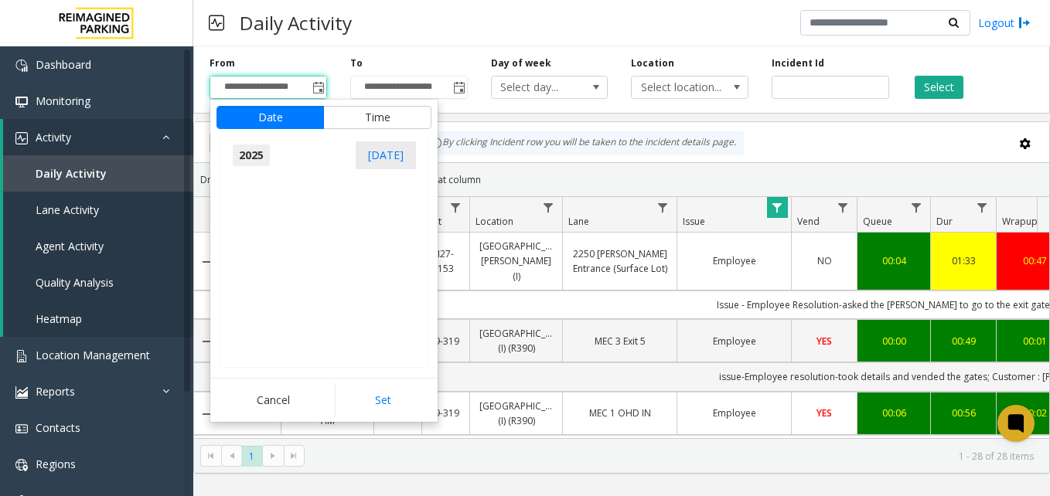
scroll to position [16508, 0]
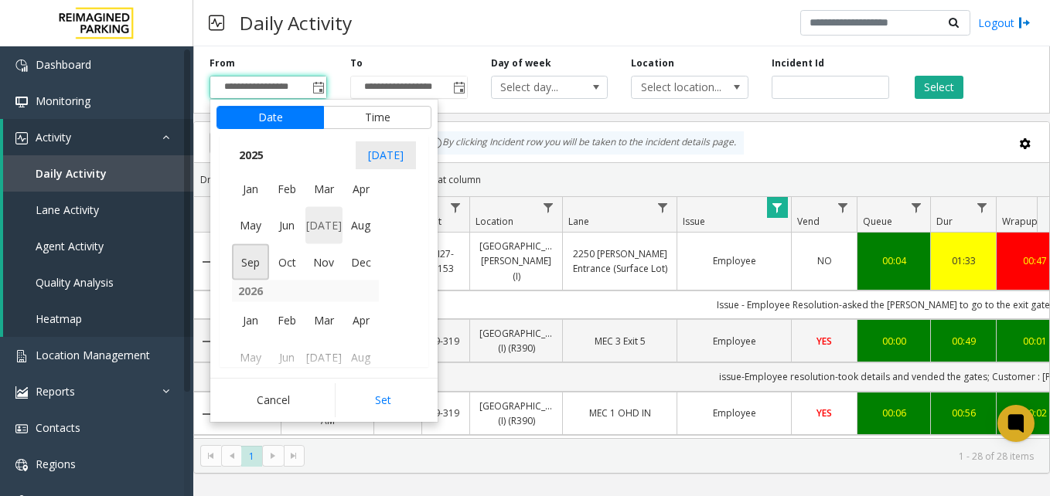
click at [332, 223] on span "Jul" at bounding box center [323, 225] width 37 height 37
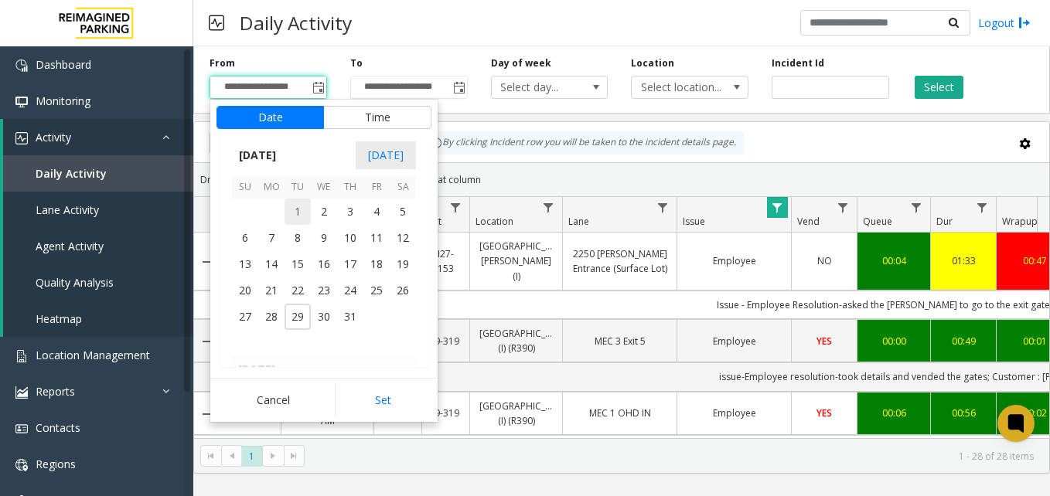
click at [293, 214] on span "1" at bounding box center [298, 212] width 26 height 26
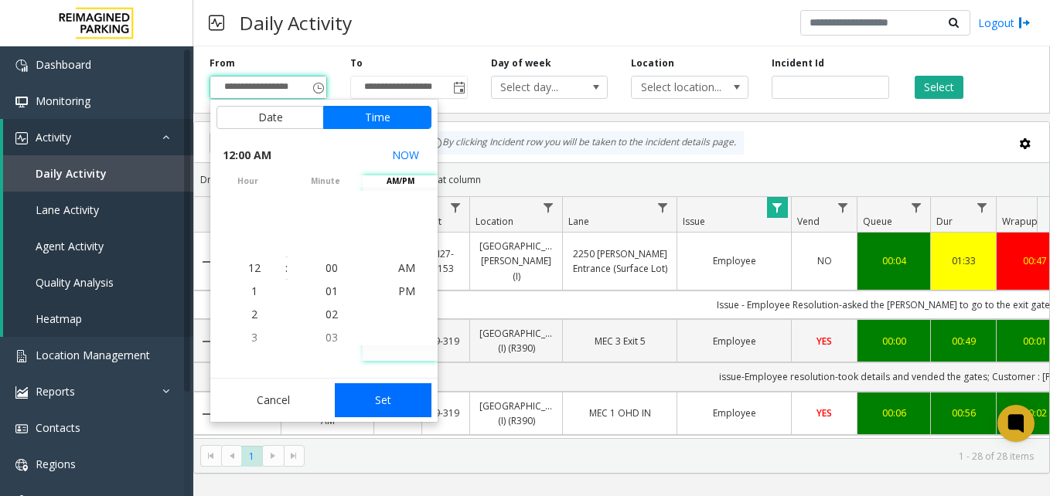
click at [380, 404] on button "Set" at bounding box center [383, 401] width 97 height 34
type input "**********"
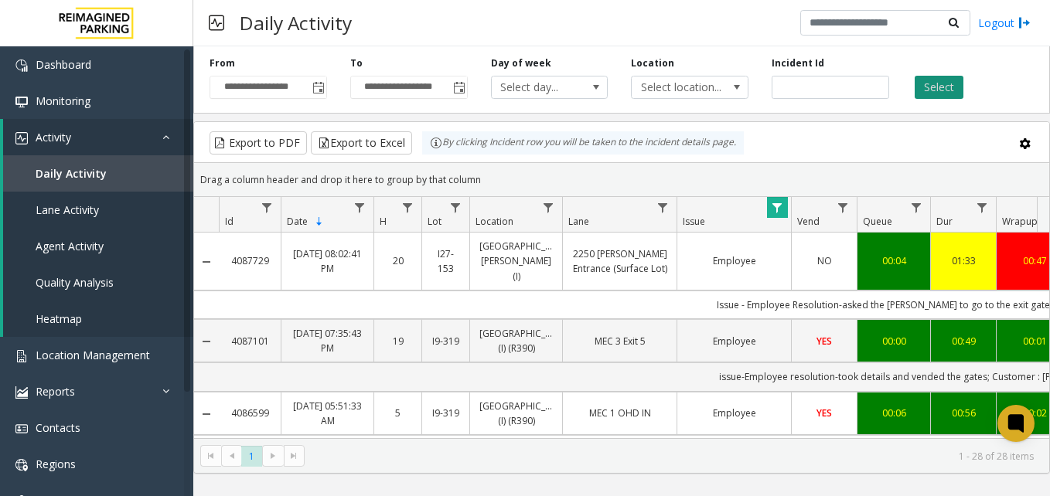
click at [953, 85] on button "Select" at bounding box center [939, 87] width 49 height 23
click at [547, 210] on span "Data table" at bounding box center [548, 208] width 12 height 12
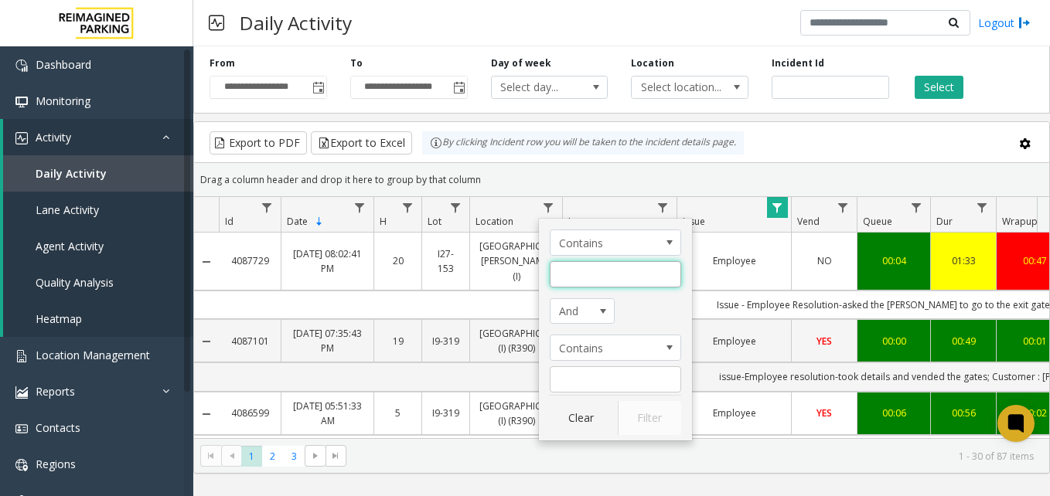
click at [575, 280] on input "Location Filter" at bounding box center [615, 274] width 131 height 26
type input "******"
click button "Filter" at bounding box center [649, 418] width 63 height 34
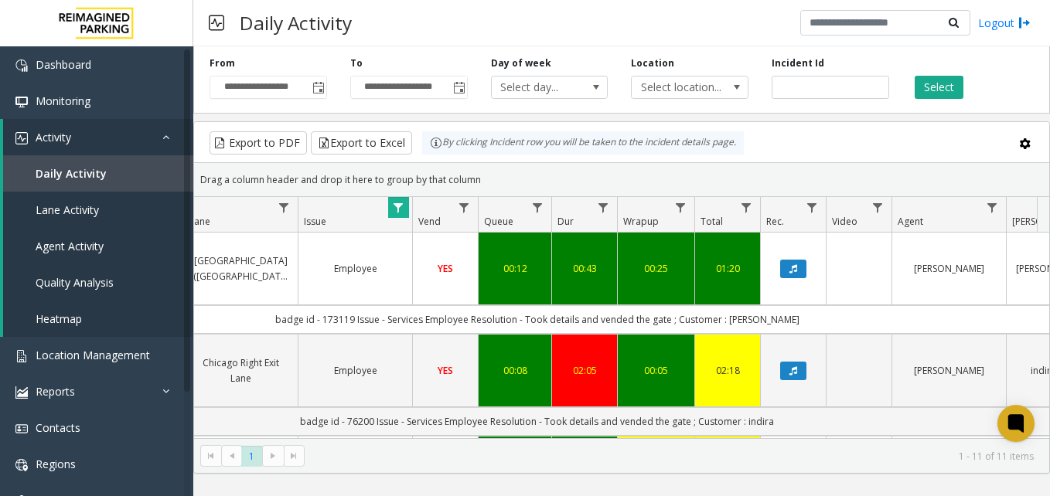
scroll to position [0, 369]
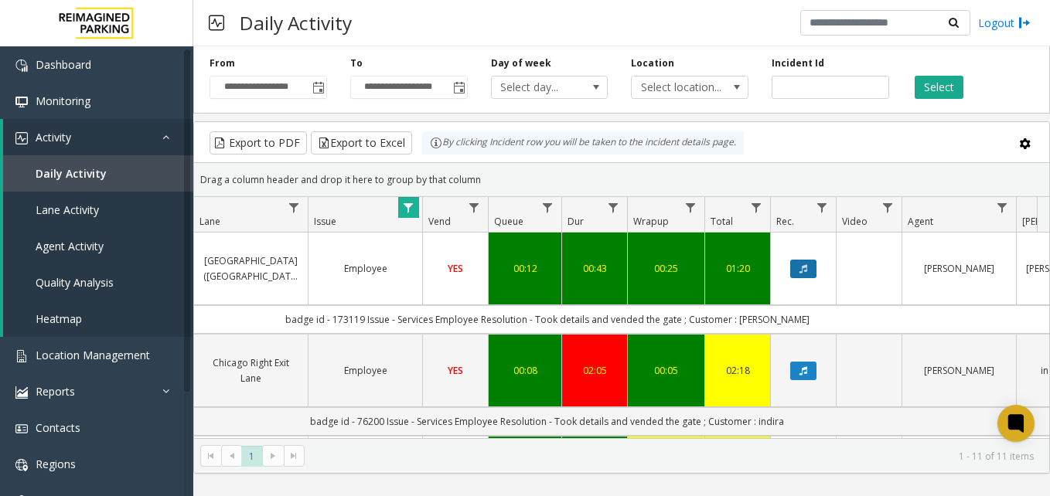
click at [805, 264] on icon "Data table" at bounding box center [804, 268] width 8 height 9
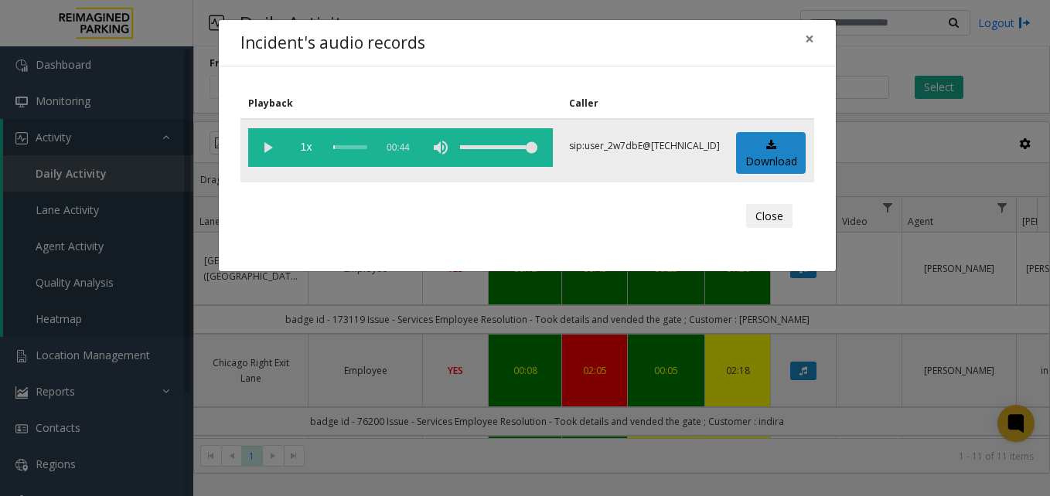
click at [267, 149] on vg-play-pause at bounding box center [267, 147] width 39 height 39
click at [268, 148] on vg-play-pause at bounding box center [267, 147] width 39 height 39
drag, startPoint x: 812, startPoint y: 39, endPoint x: 278, endPoint y: 190, distance: 555.2
click at [435, 164] on div "Incident's audio records × Playback Caller 1x 00:44 sip:user_2w7dbE@67.223.103.…" at bounding box center [527, 146] width 619 height 254
click at [266, 150] on vg-play-pause at bounding box center [267, 147] width 39 height 39
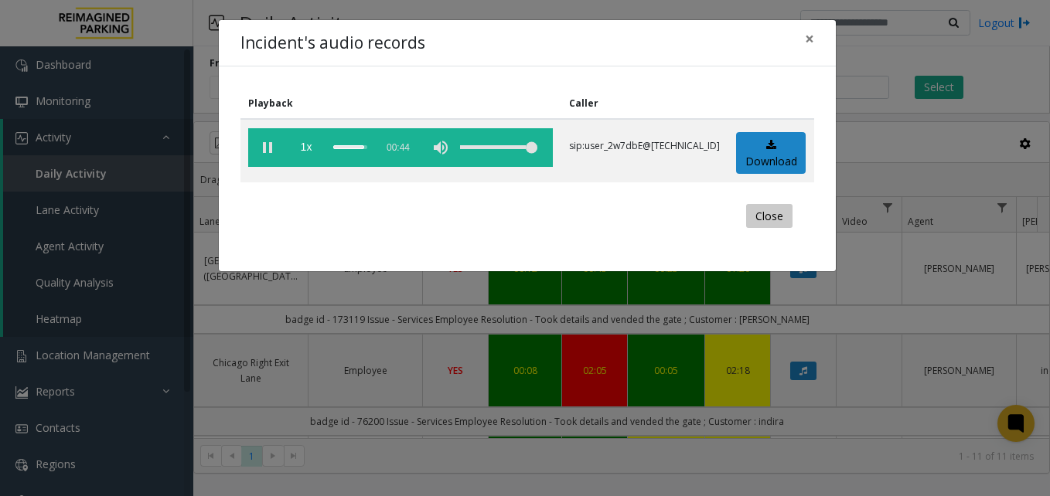
click at [770, 216] on button "Close" at bounding box center [769, 216] width 46 height 25
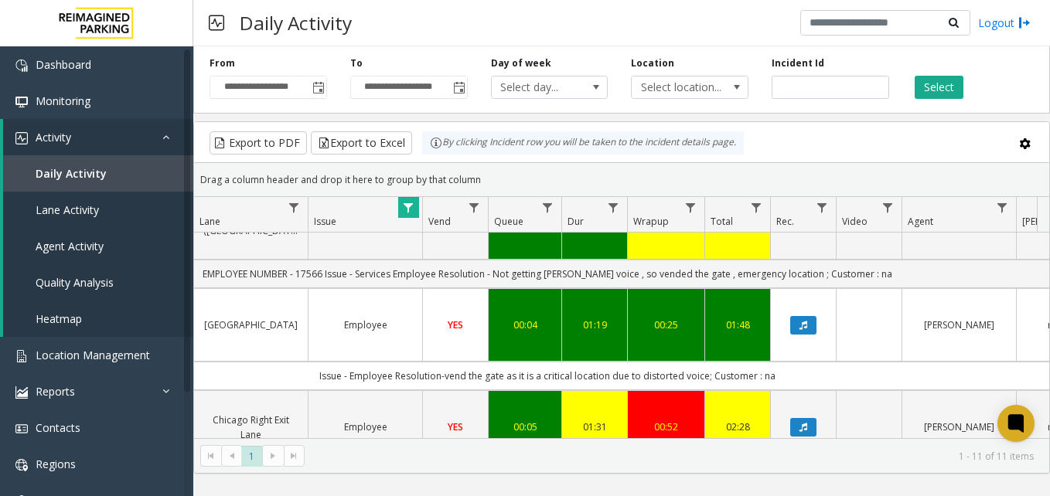
scroll to position [764, 369]
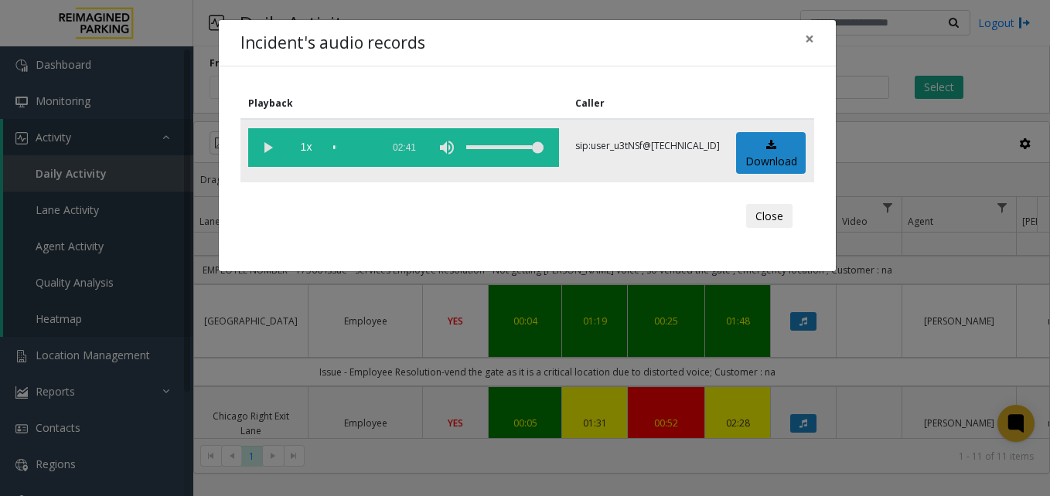
click at [271, 145] on vg-play-pause at bounding box center [267, 147] width 39 height 39
click at [266, 150] on vg-play-pause at bounding box center [267, 147] width 39 height 39
click at [779, 219] on button "Close" at bounding box center [769, 216] width 46 height 25
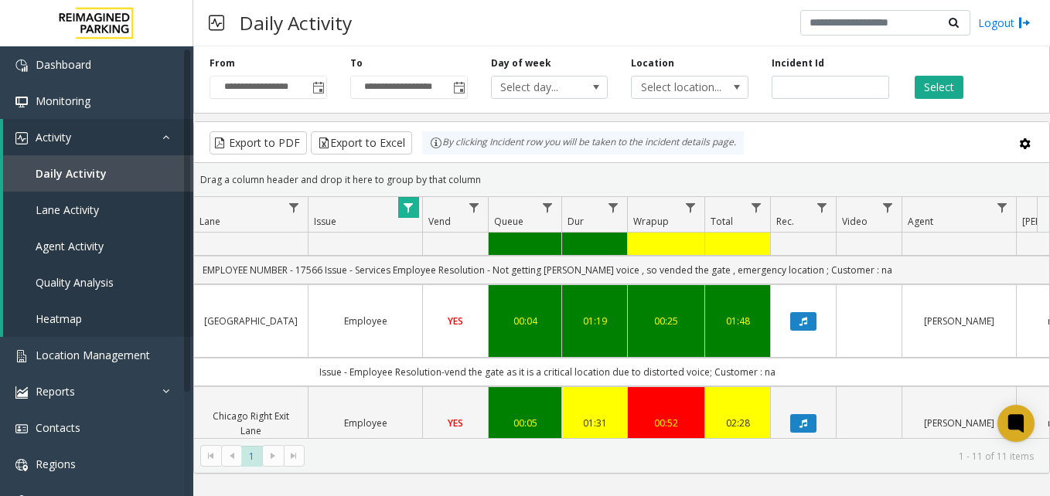
click at [805, 144] on div "Export to PDF Export to Excel By clicking Incident row you will be taken to the…" at bounding box center [621, 142] width 829 height 23
